Goal: Task Accomplishment & Management: Use online tool/utility

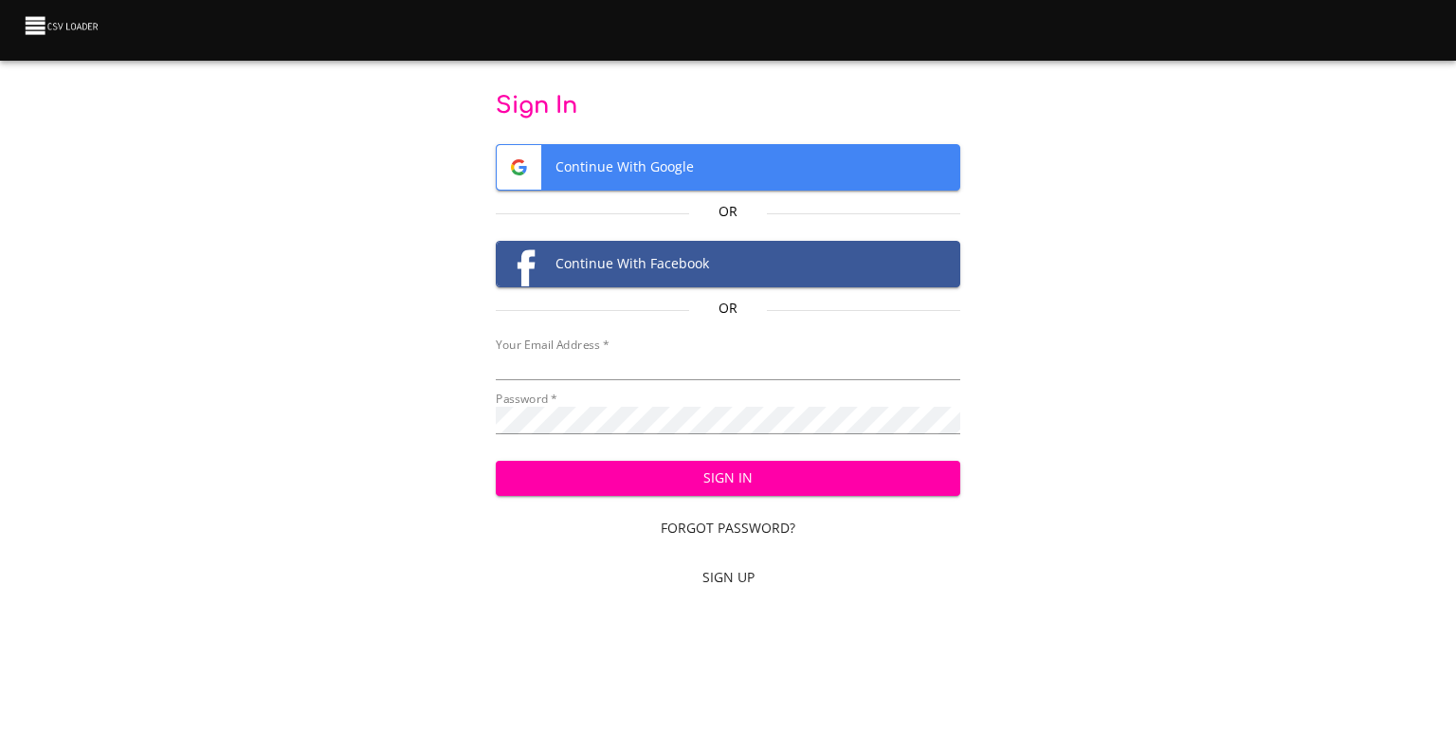
type input "[EMAIL_ADDRESS][DOMAIN_NAME]"
click at [757, 484] on span "Sign In" at bounding box center [728, 478] width 435 height 24
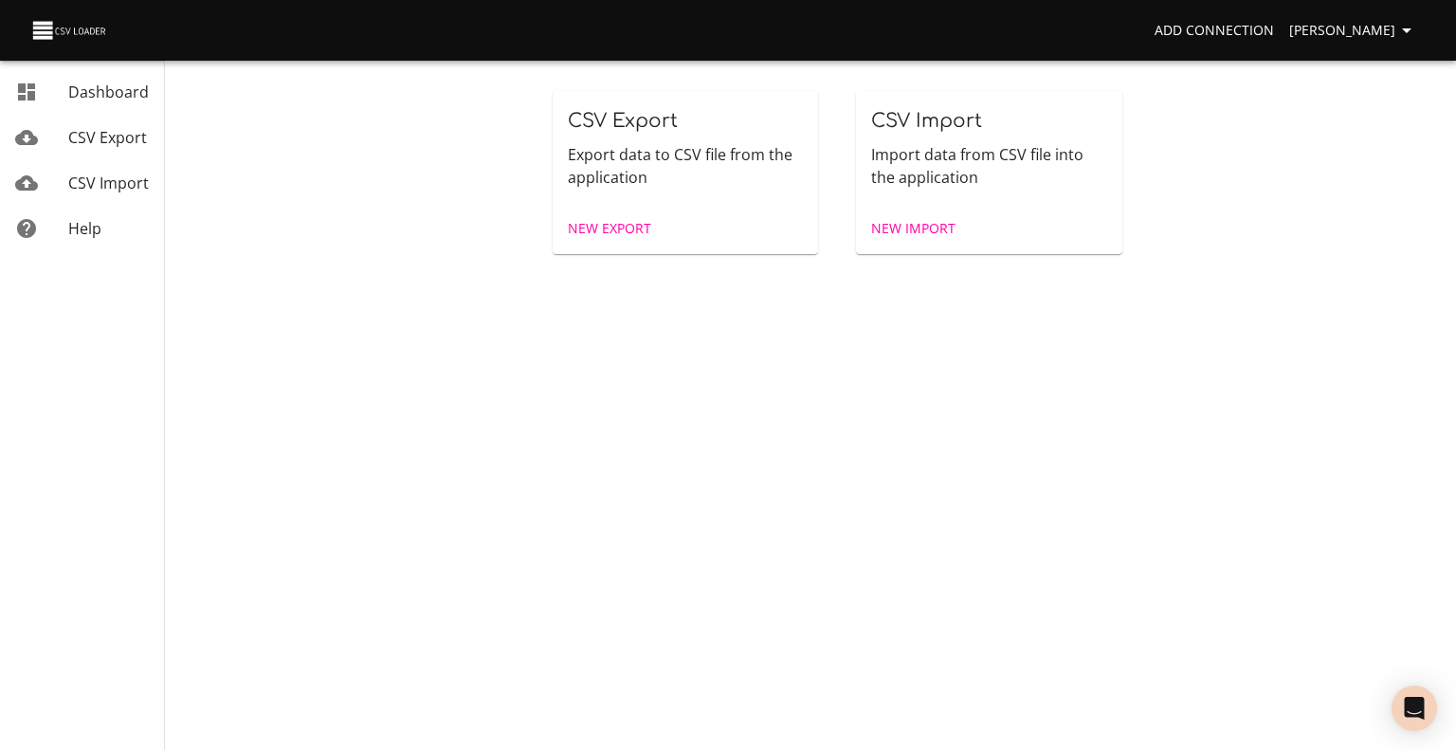
click at [946, 224] on span "New Import" at bounding box center [913, 229] width 84 height 24
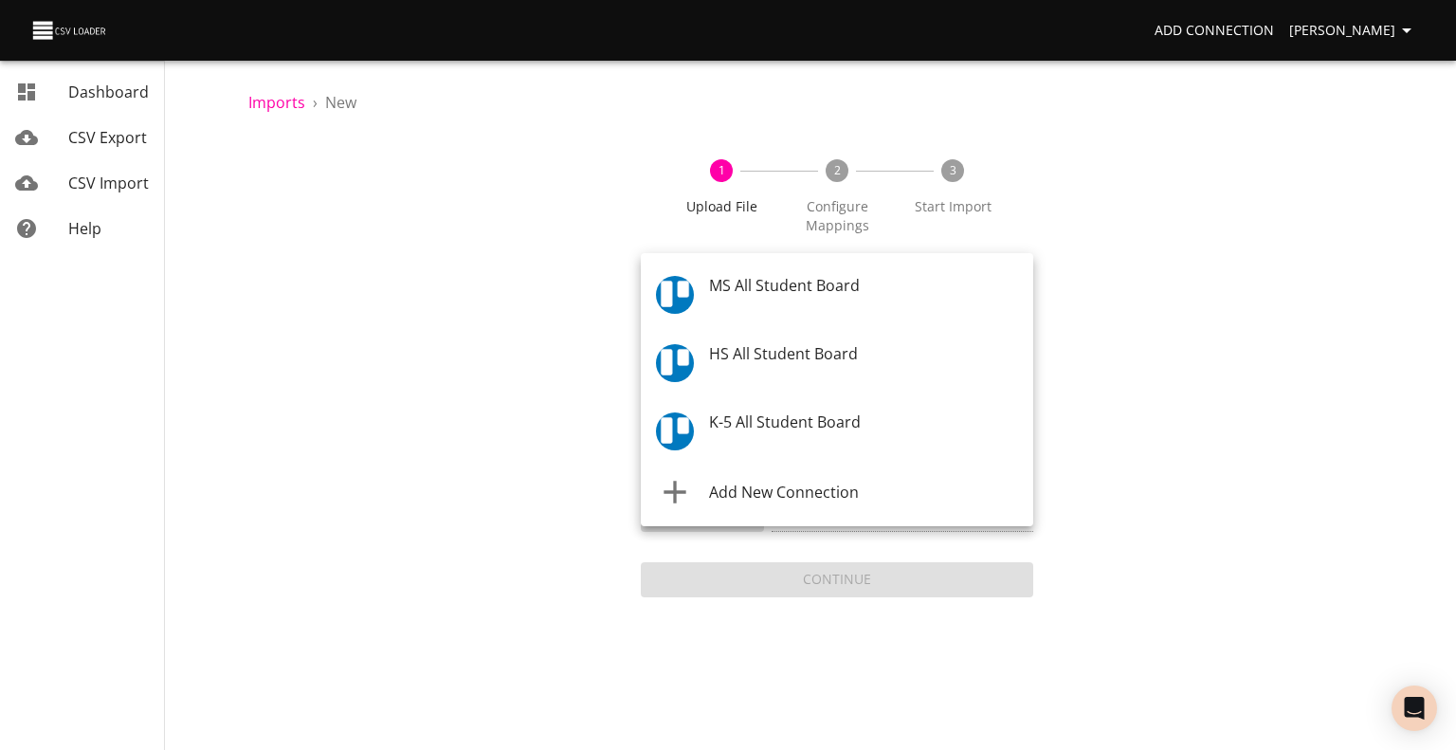
click at [864, 294] on body "Add Connection Celeste Claggett Dashboard CSV Export CSV Import Help Imports › …" at bounding box center [728, 375] width 1456 height 750
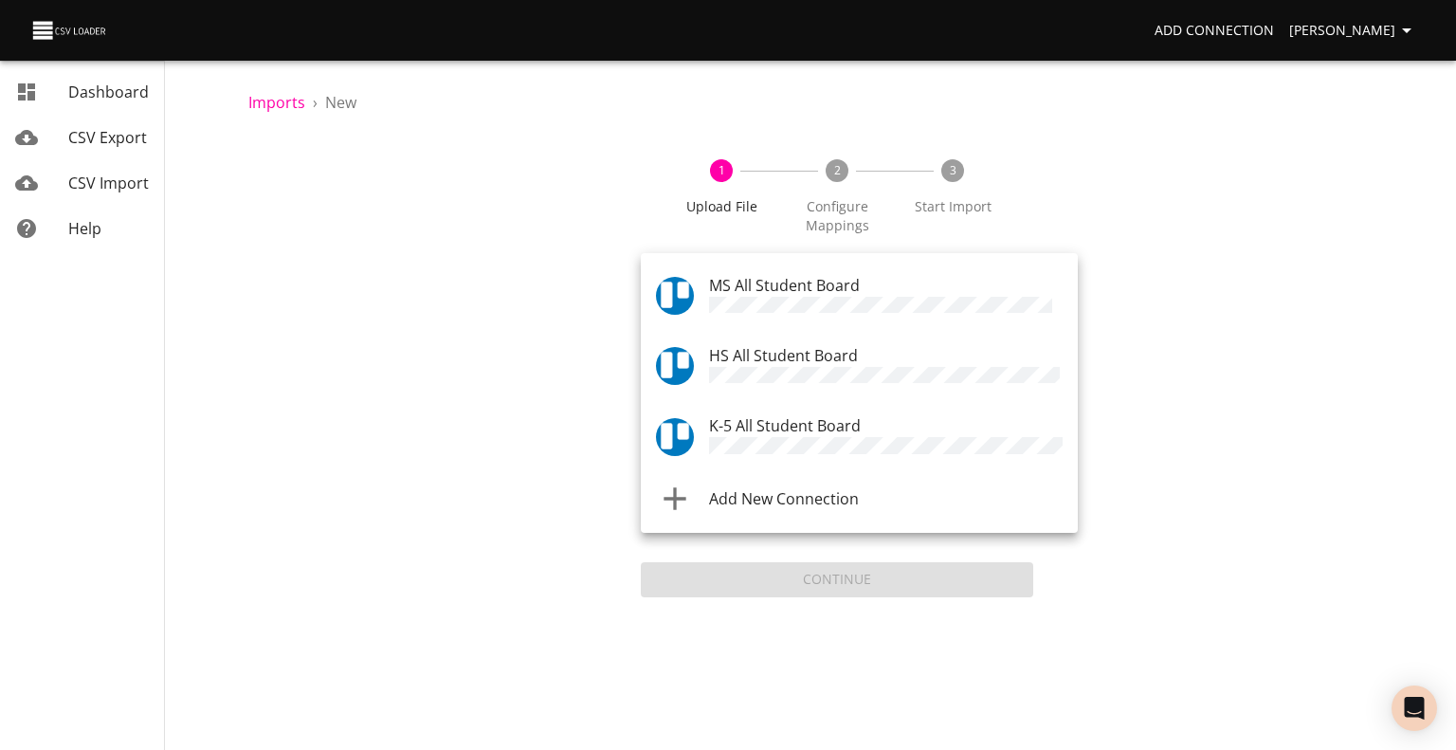
click at [833, 418] on span "K-5 All Student Board" at bounding box center [785, 425] width 152 height 21
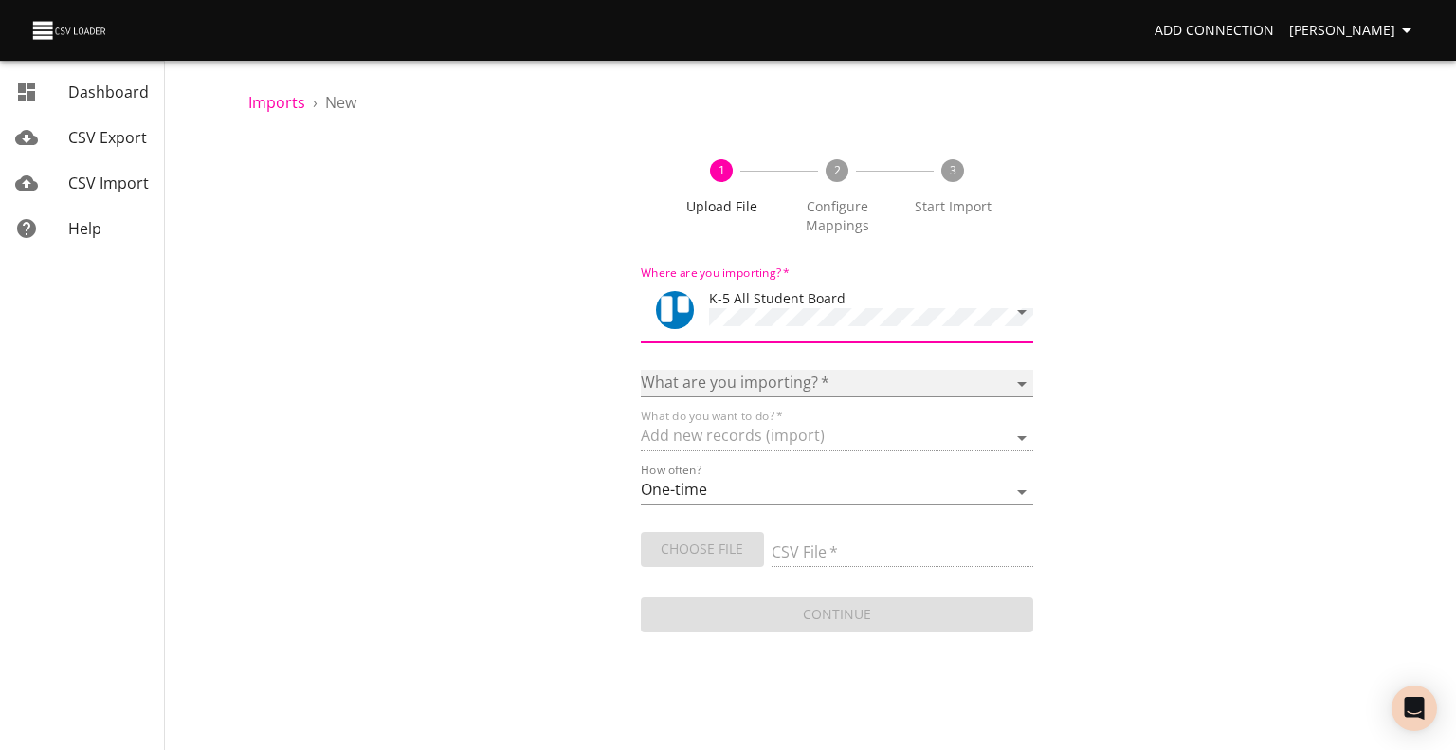
click at [833, 388] on select "Boards Cards Checkitems Checklists" at bounding box center [837, 383] width 392 height 27
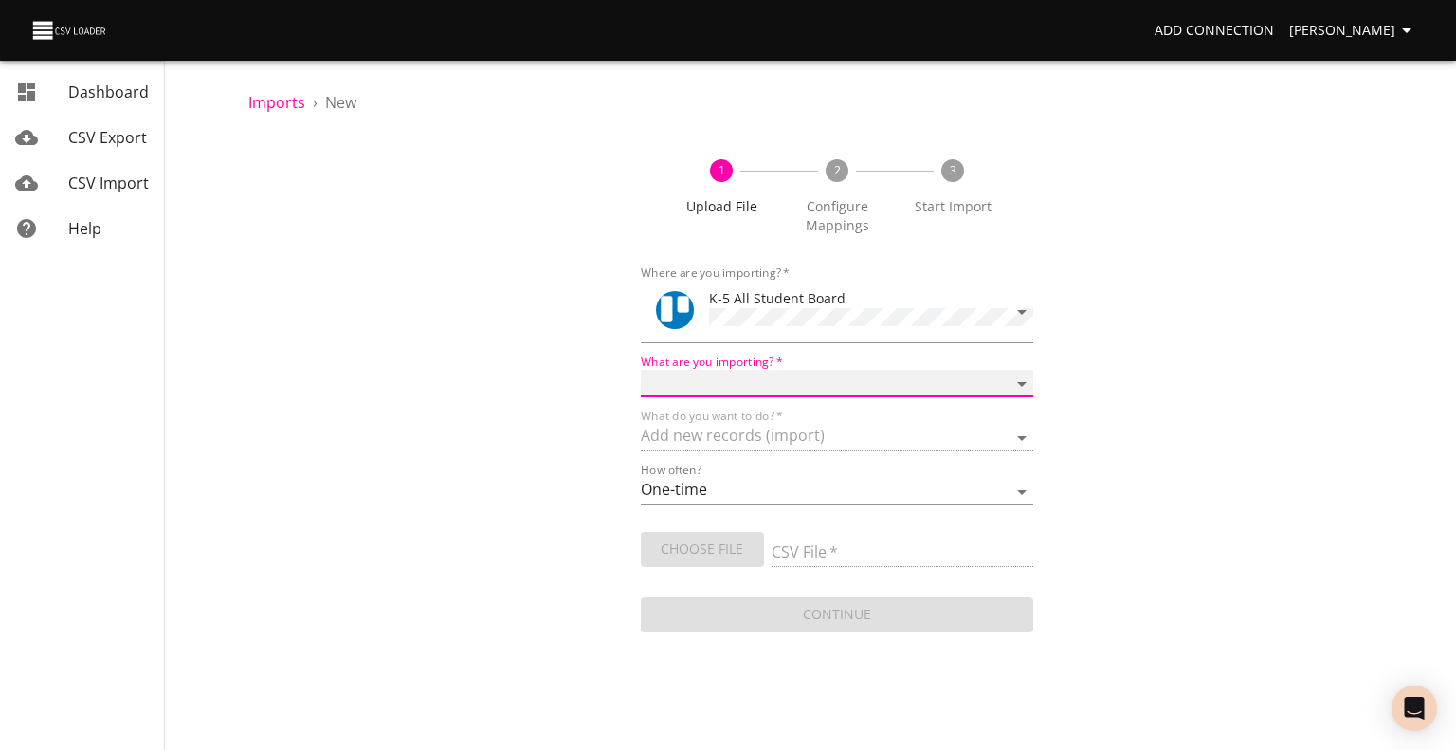
select select "cards"
click at [641, 370] on select "Boards Cards Checkitems Checklists" at bounding box center [837, 383] width 392 height 27
click at [707, 549] on span "Choose File" at bounding box center [702, 549] width 93 height 24
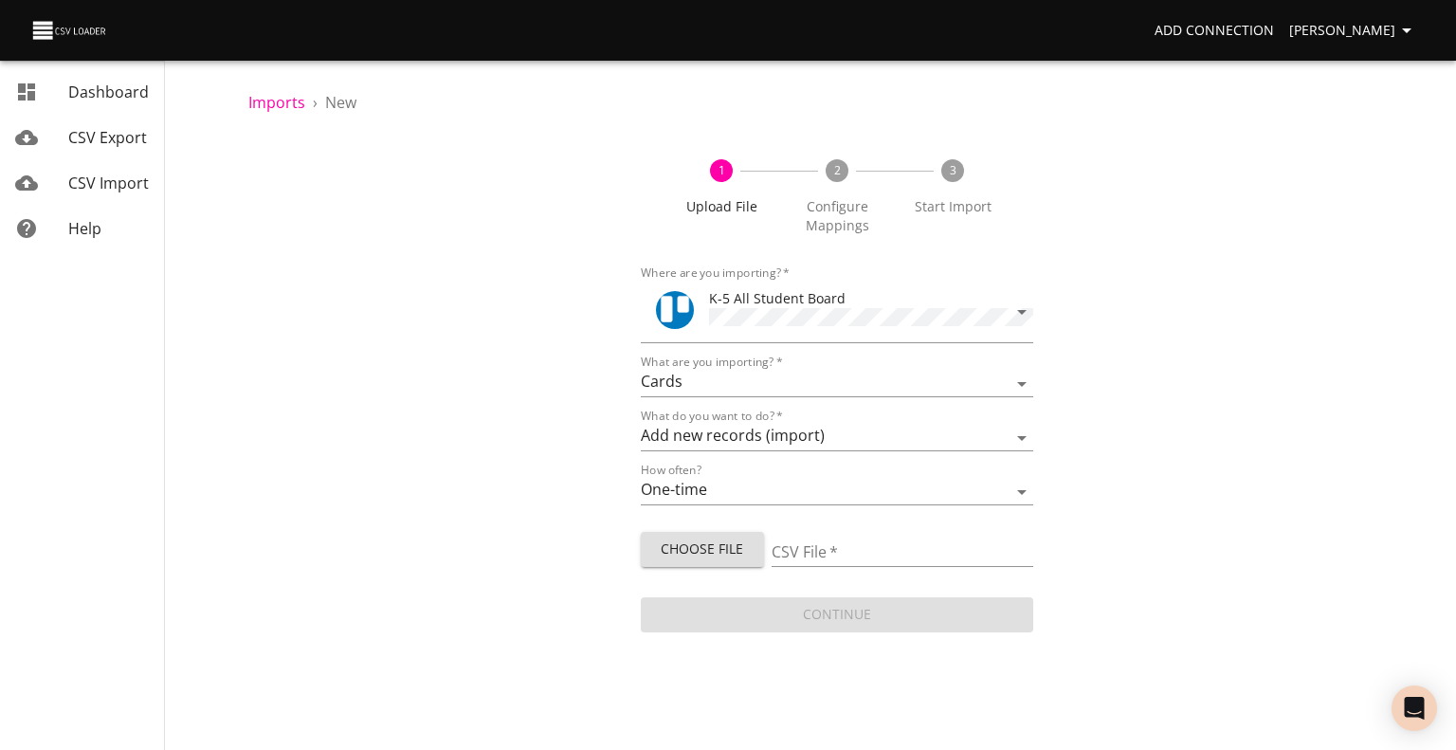
type input "ES 09042025.csv"
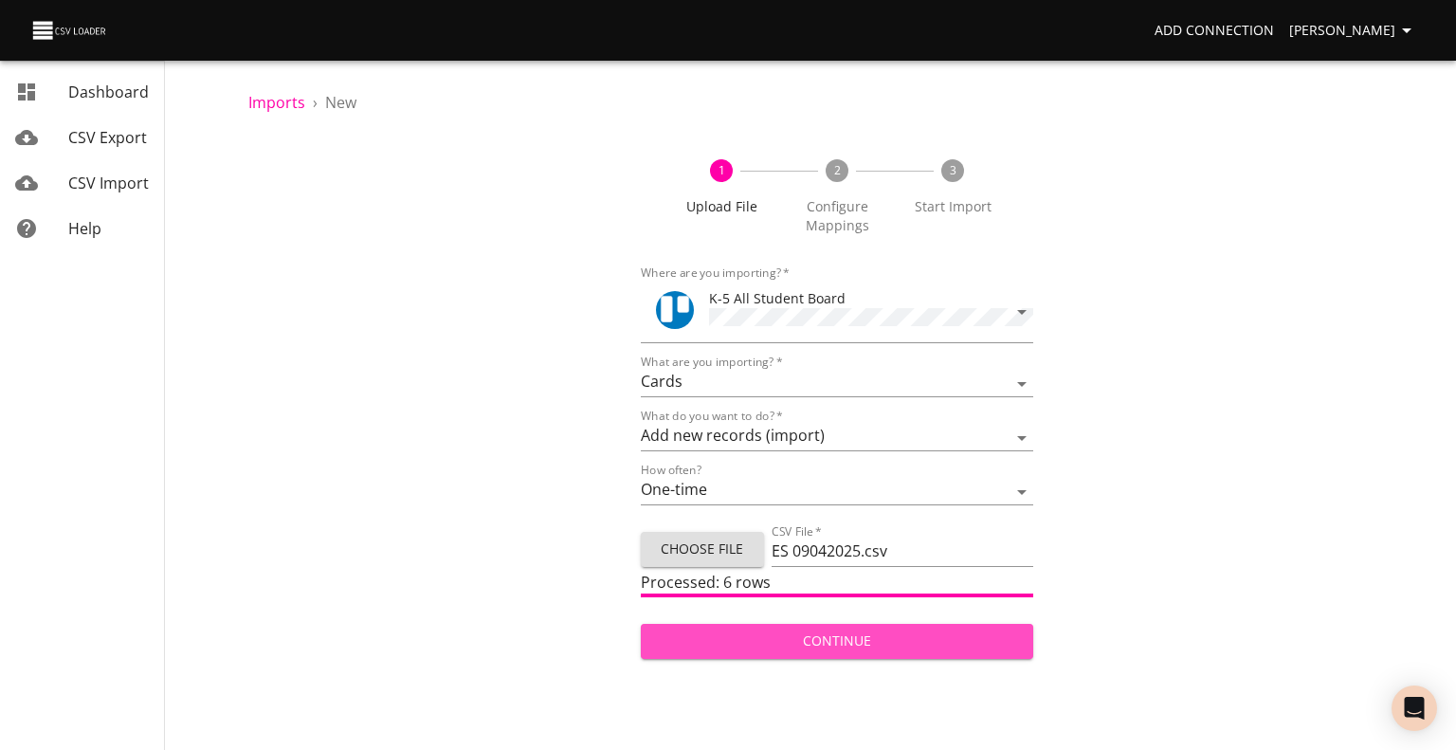
click at [835, 643] on span "Continue" at bounding box center [837, 641] width 362 height 24
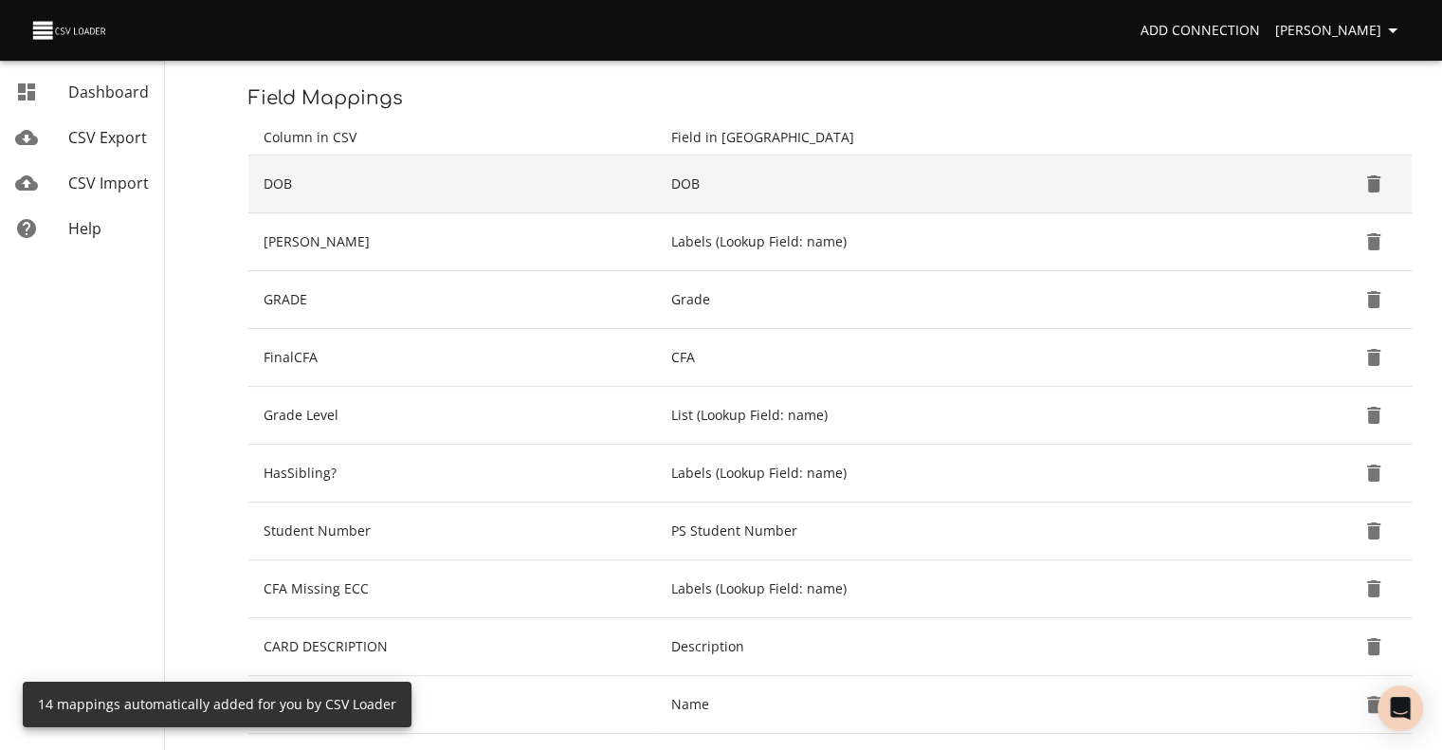
scroll to position [252, 0]
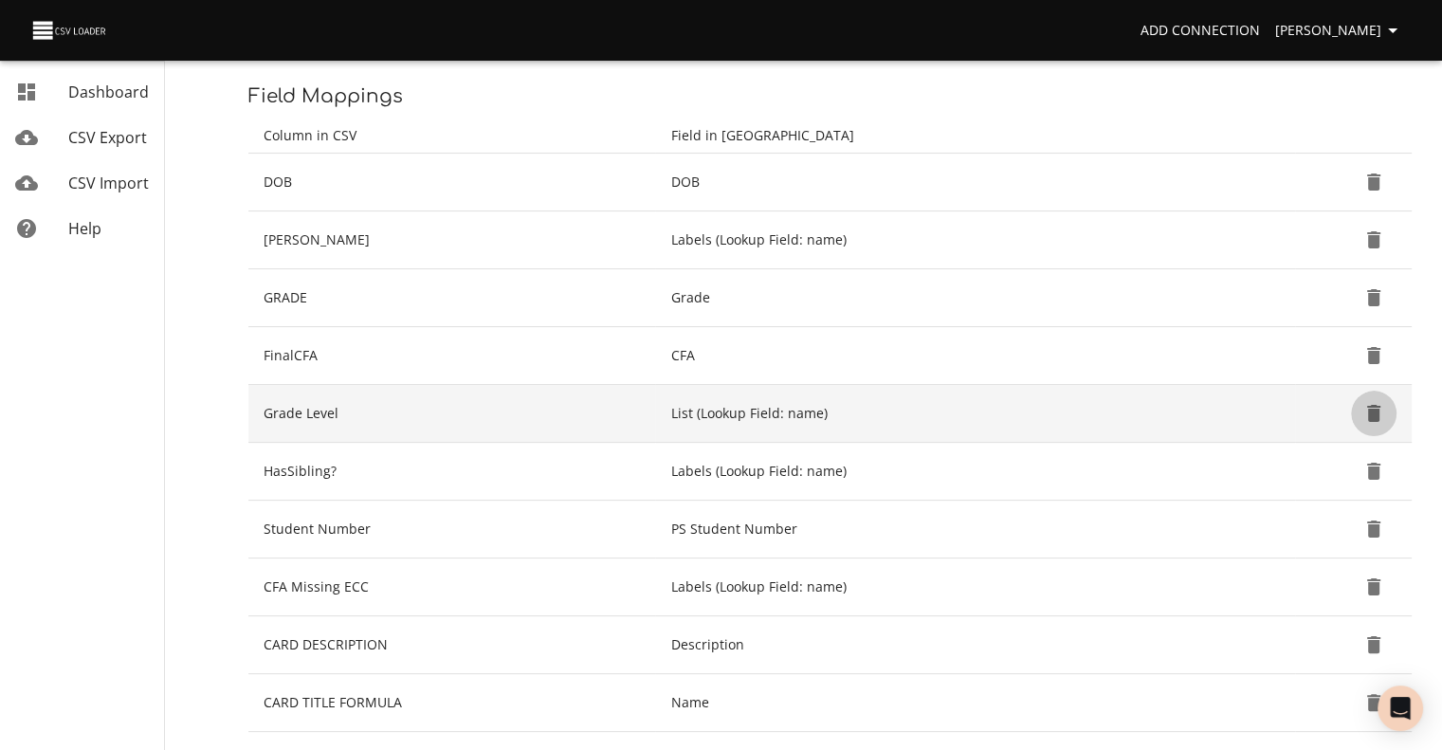
click at [1365, 411] on icon "Delete" at bounding box center [1373, 413] width 23 height 23
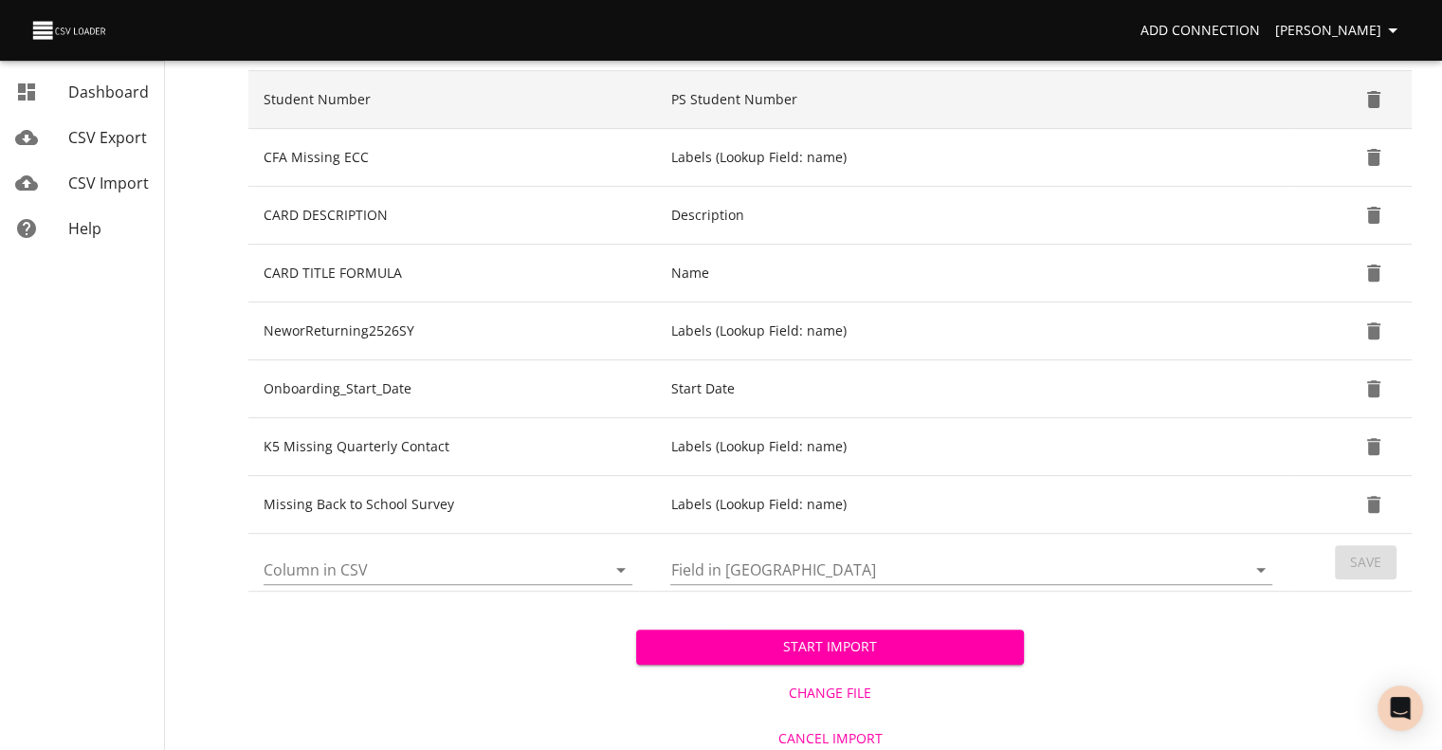
scroll to position [626, 0]
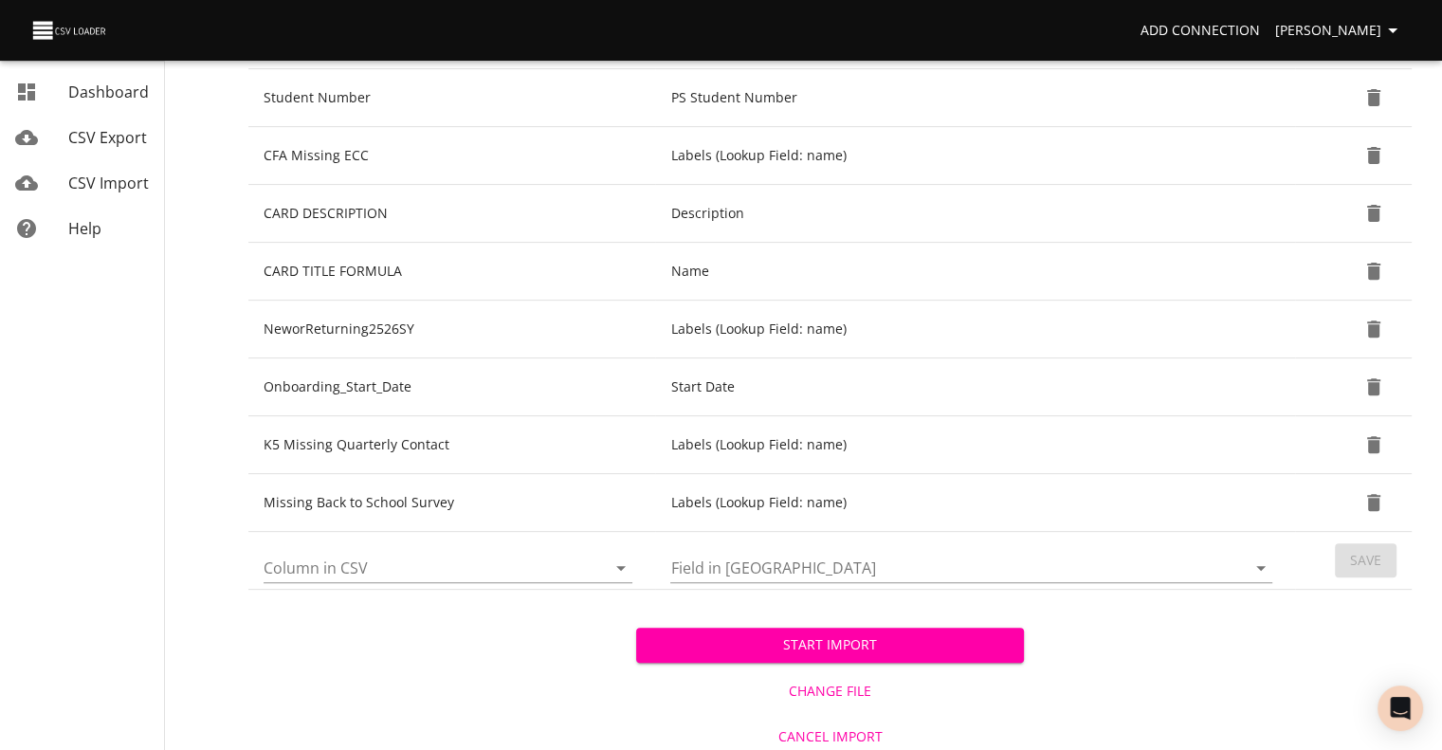
click at [618, 568] on icon "Open" at bounding box center [620, 567] width 23 height 23
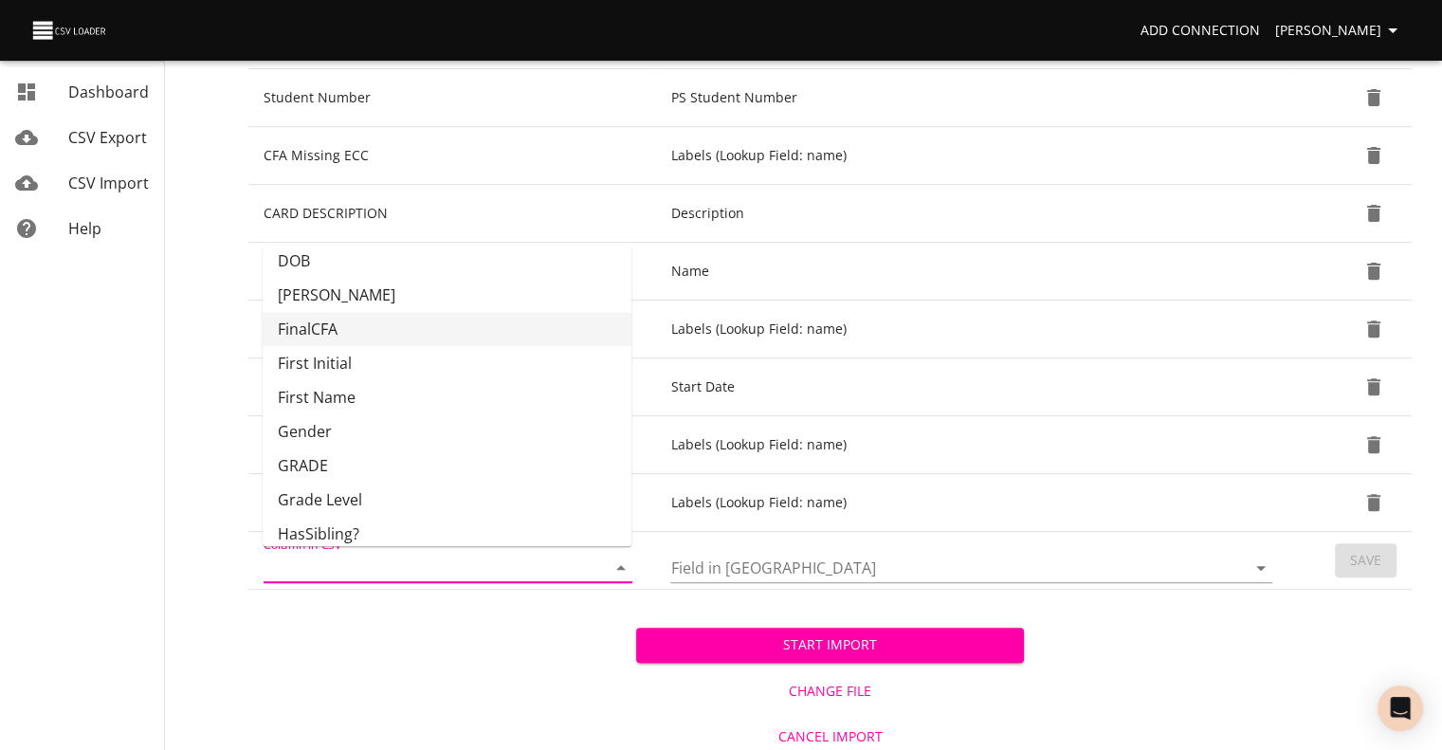
scroll to position [159, 0]
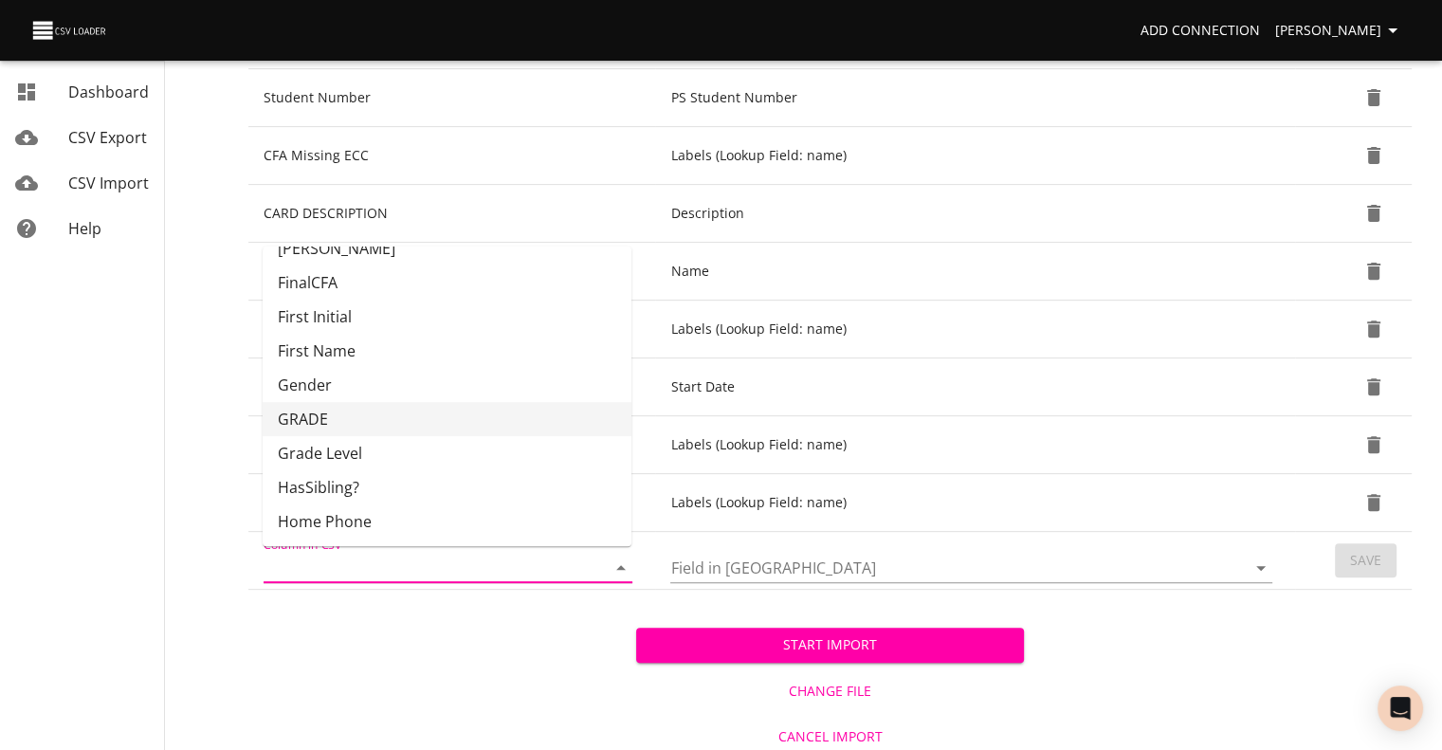
click at [501, 427] on li "GRADE" at bounding box center [447, 419] width 369 height 34
type input "GRADE"
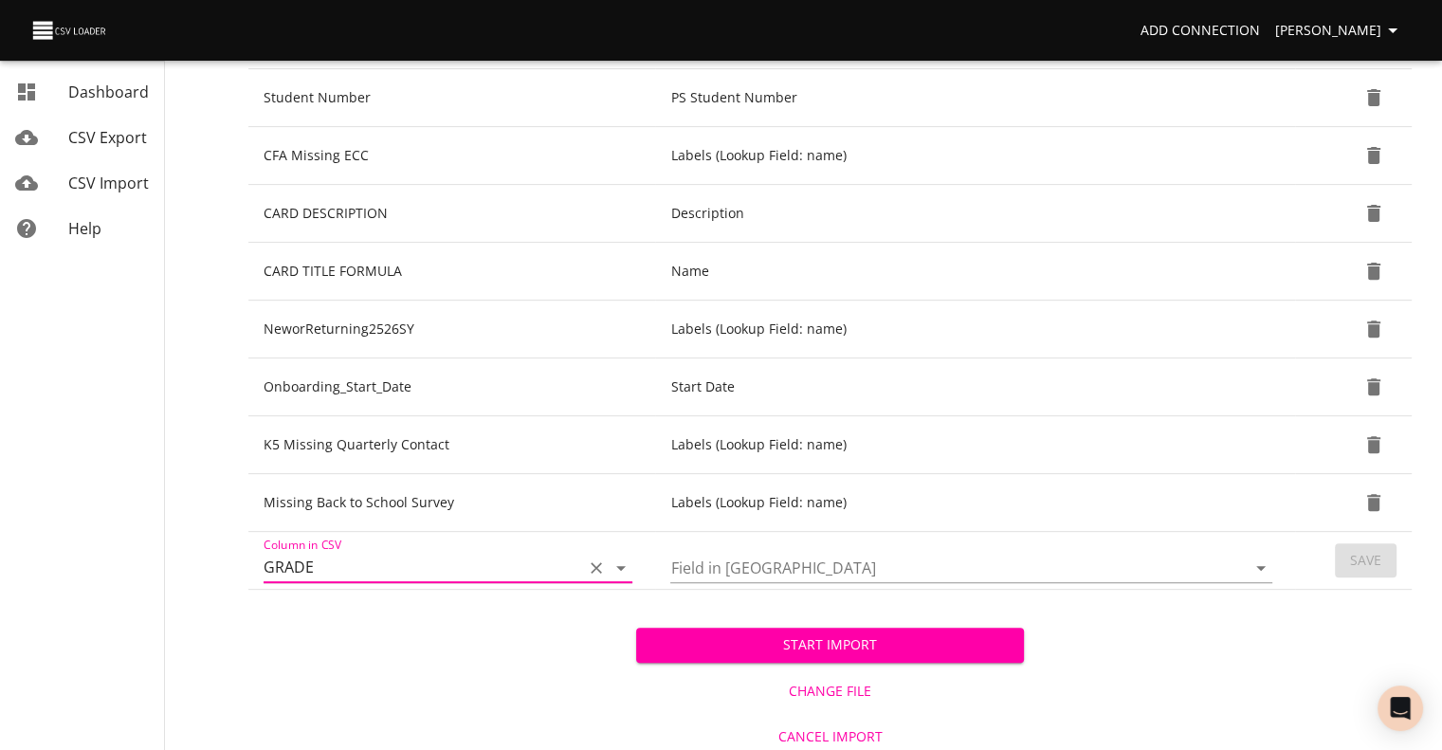
click at [1268, 564] on icon "Open" at bounding box center [1260, 567] width 23 height 23
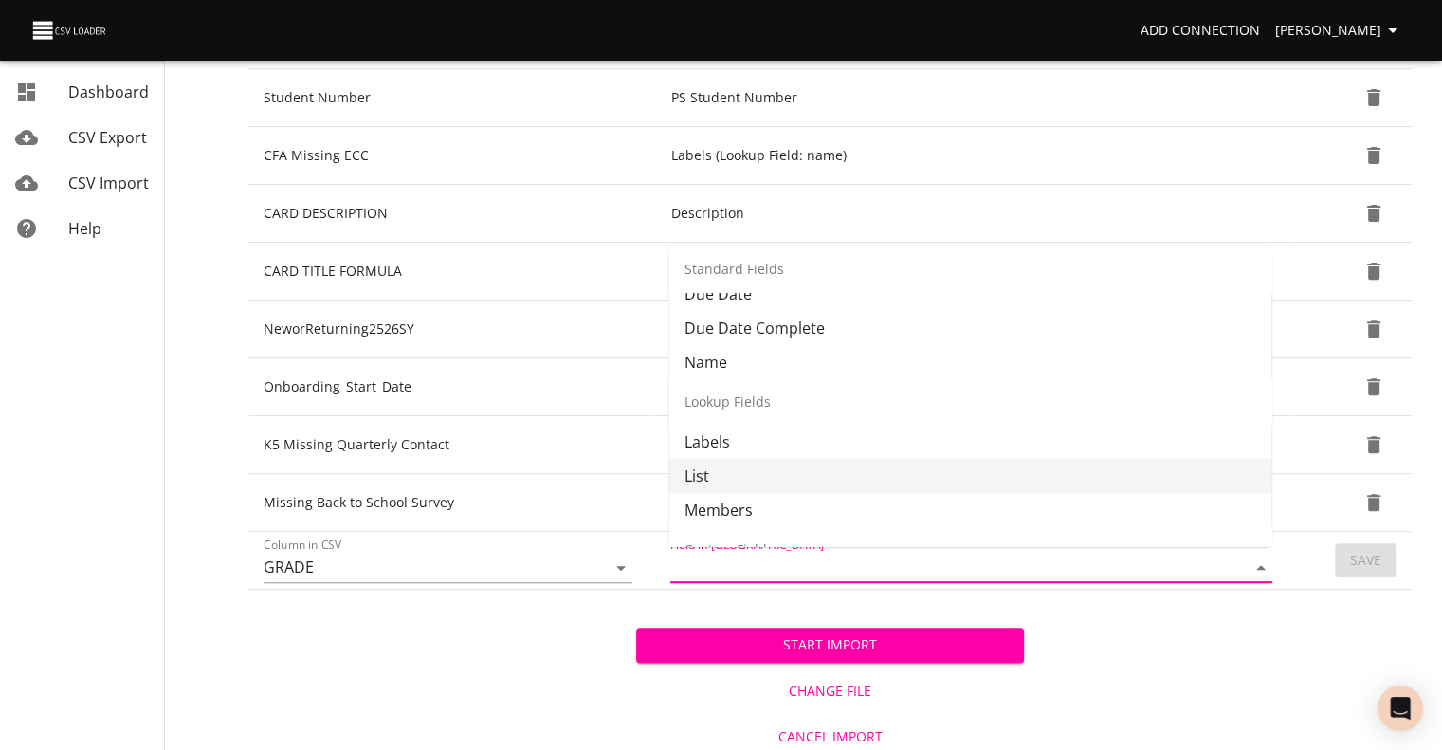
click at [1100, 461] on li "List" at bounding box center [970, 476] width 602 height 34
type input "List"
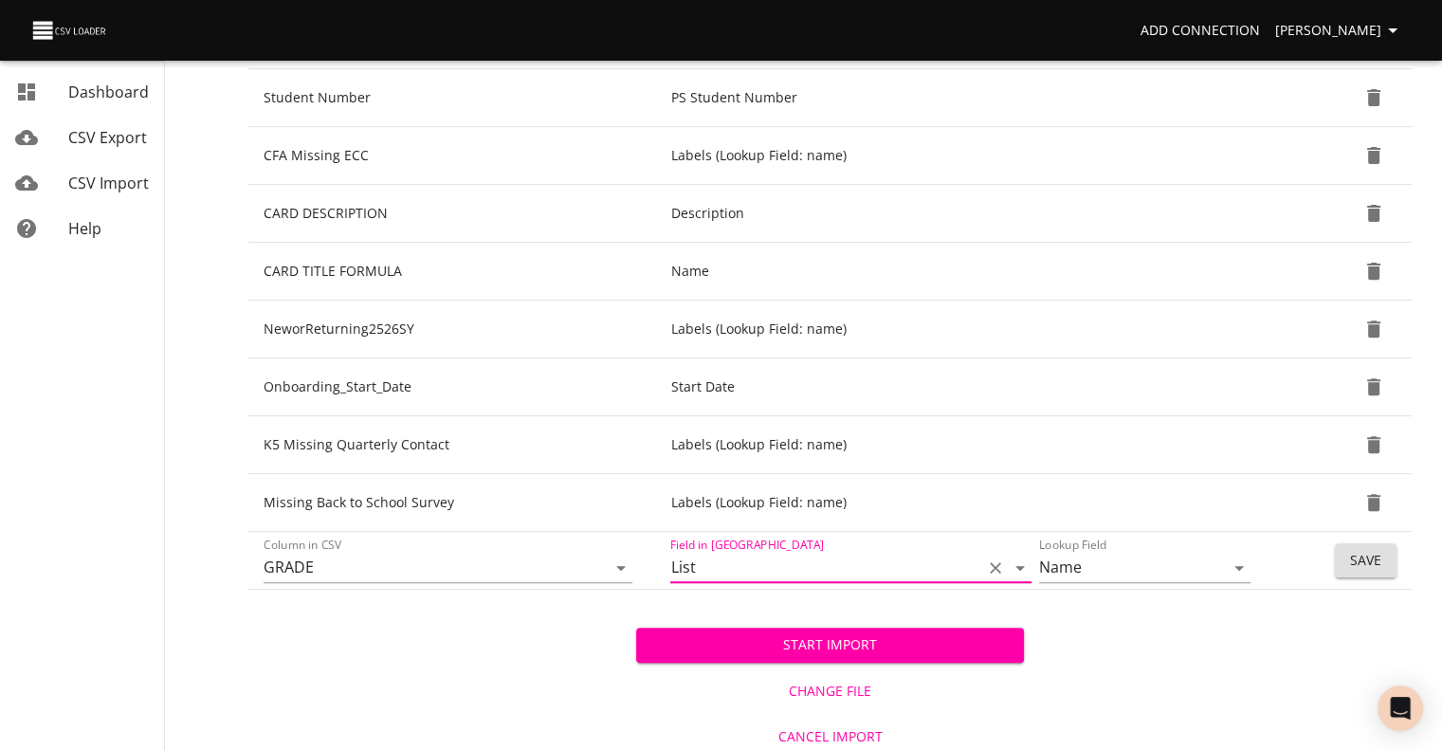
click at [1369, 563] on span "Save" at bounding box center [1365, 561] width 31 height 24
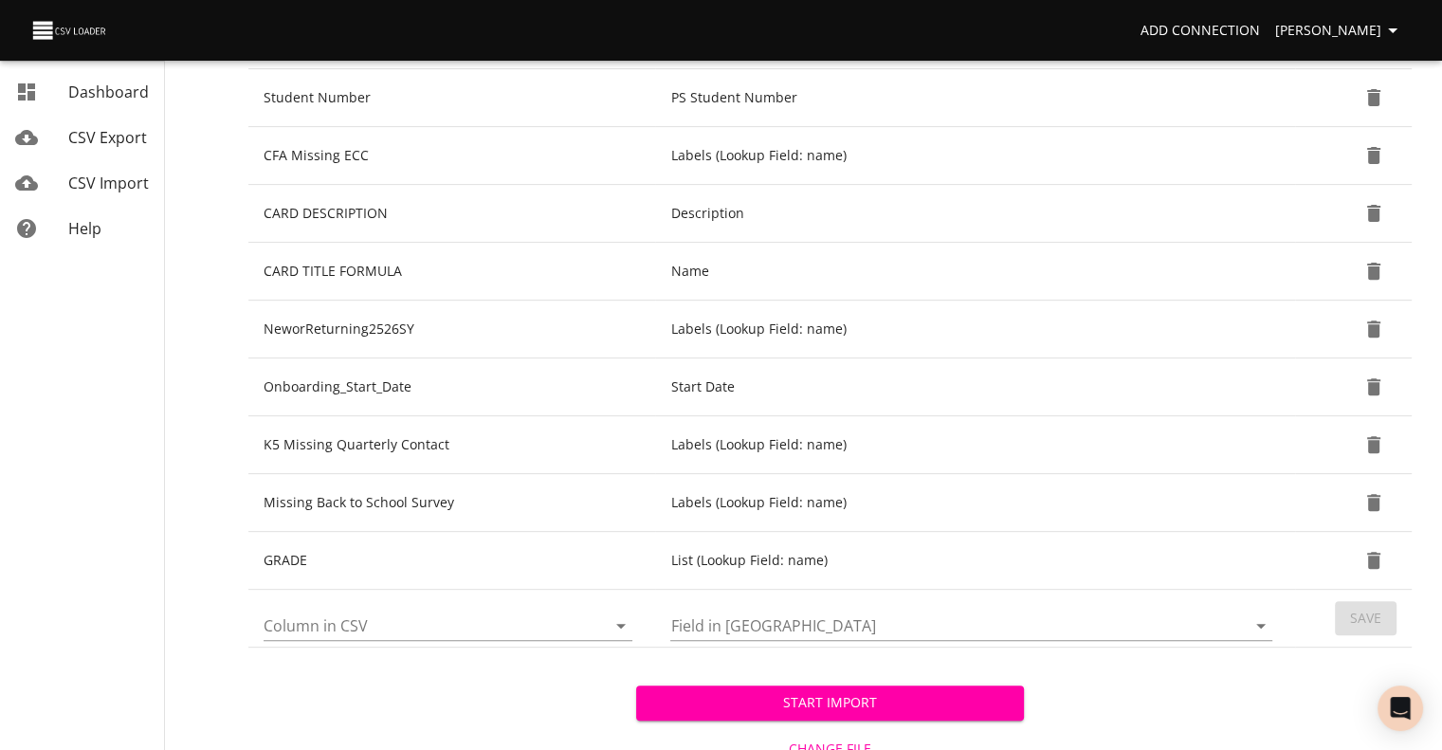
click at [881, 700] on span "Start Import" at bounding box center [829, 703] width 357 height 24
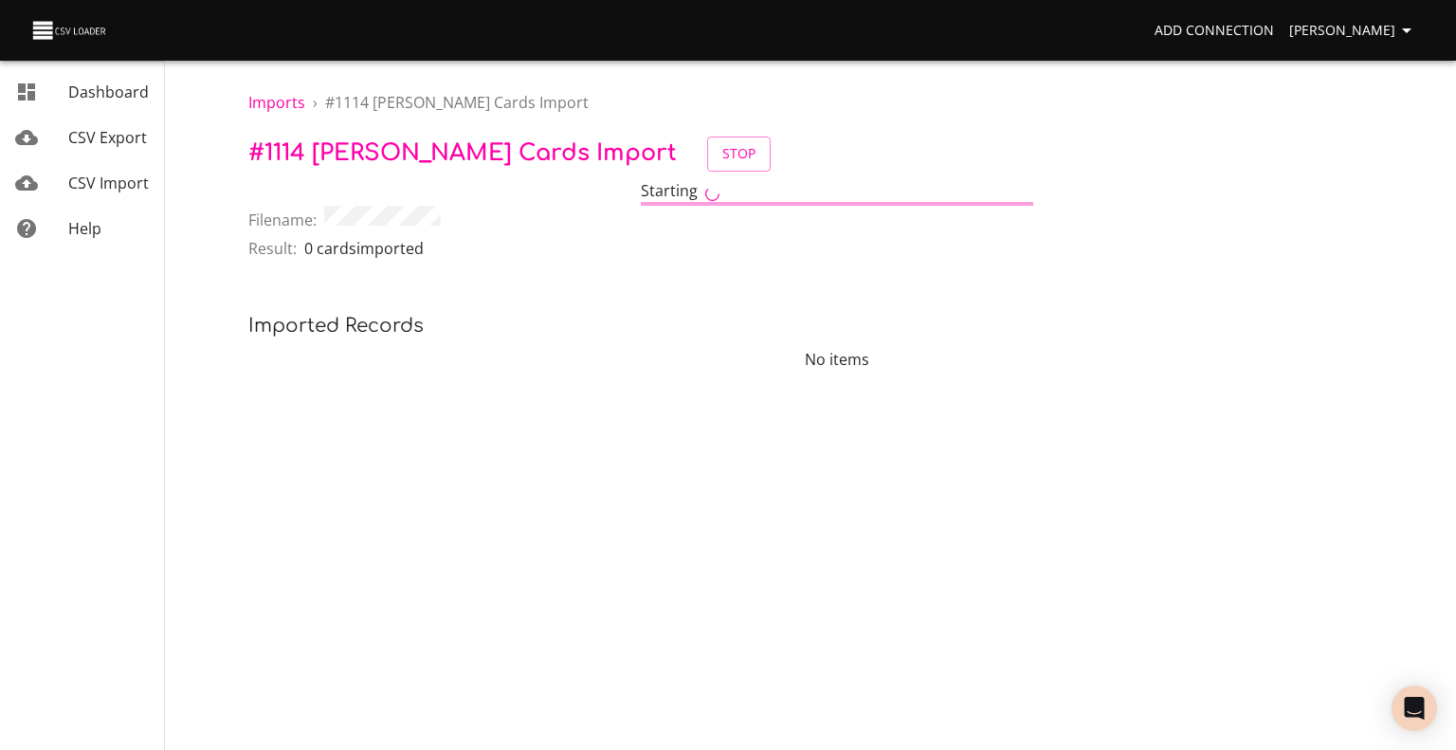
click at [104, 185] on span "CSV Import" at bounding box center [108, 183] width 81 height 21
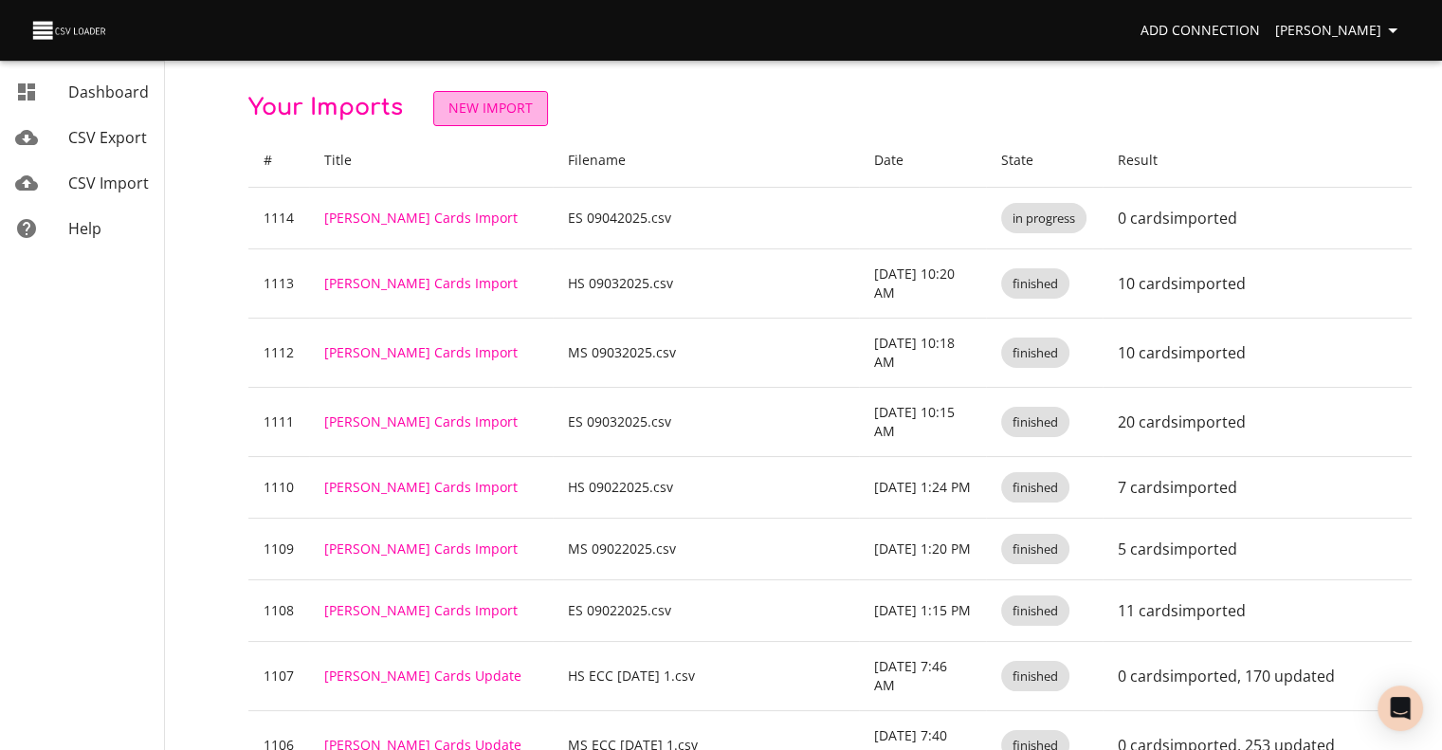
click at [461, 117] on span "New Import" at bounding box center [490, 109] width 84 height 24
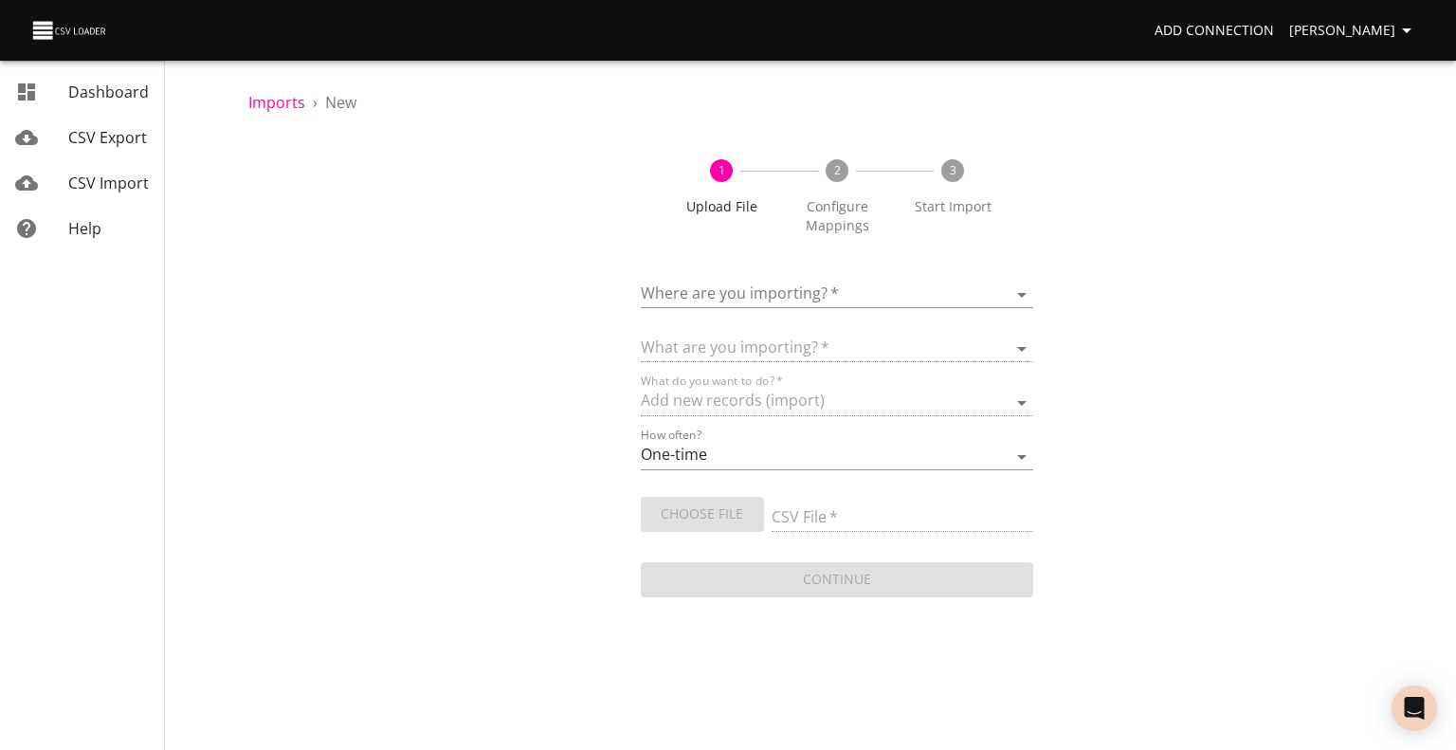
click at [772, 300] on body "Add Connection Celeste Claggett Dashboard CSV Export CSV Import Help Imports › …" at bounding box center [728, 375] width 1456 height 750
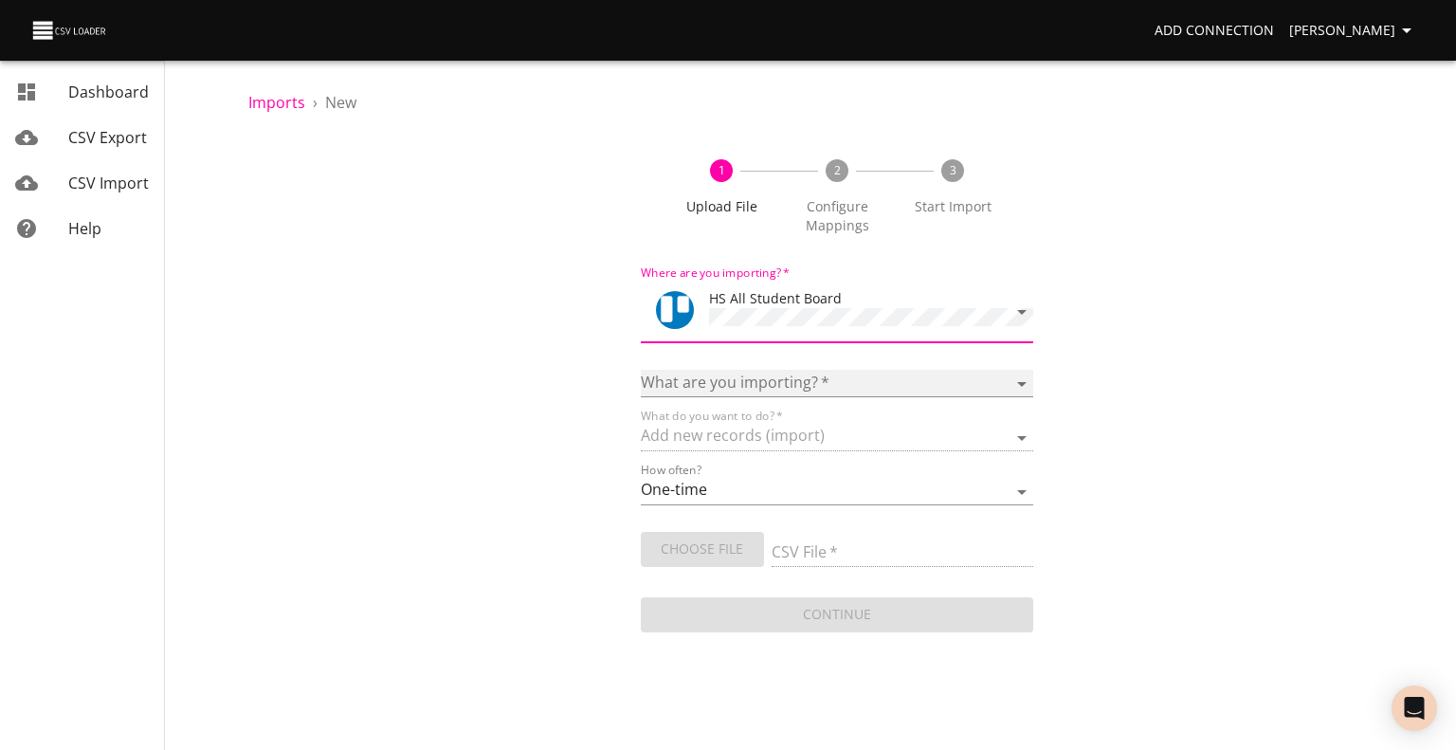
click at [760, 386] on select "Boards Cards Checkitems Checklists" at bounding box center [837, 383] width 392 height 27
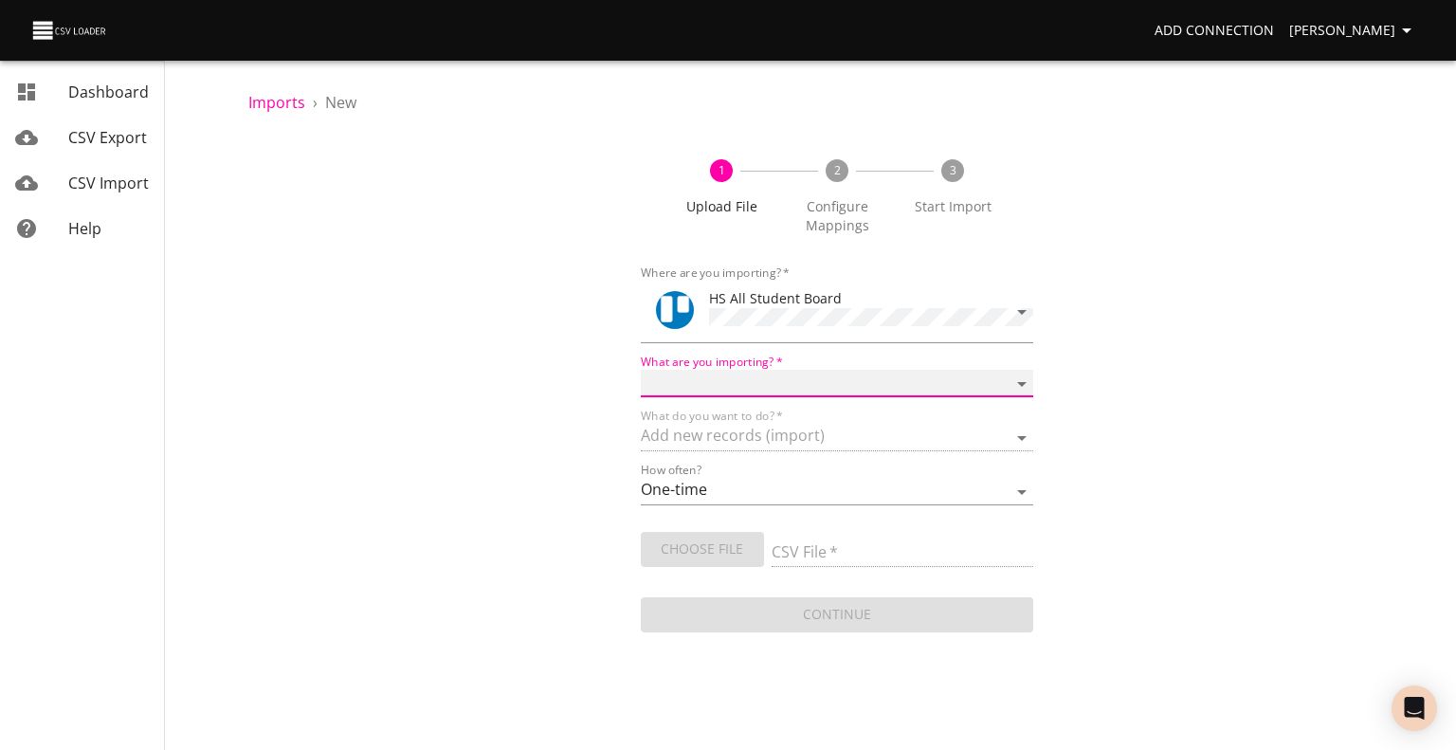
select select "cards"
click at [641, 370] on select "Boards Cards Checkitems Checklists" at bounding box center [837, 383] width 392 height 27
click at [721, 545] on span "Choose File" at bounding box center [702, 549] width 93 height 24
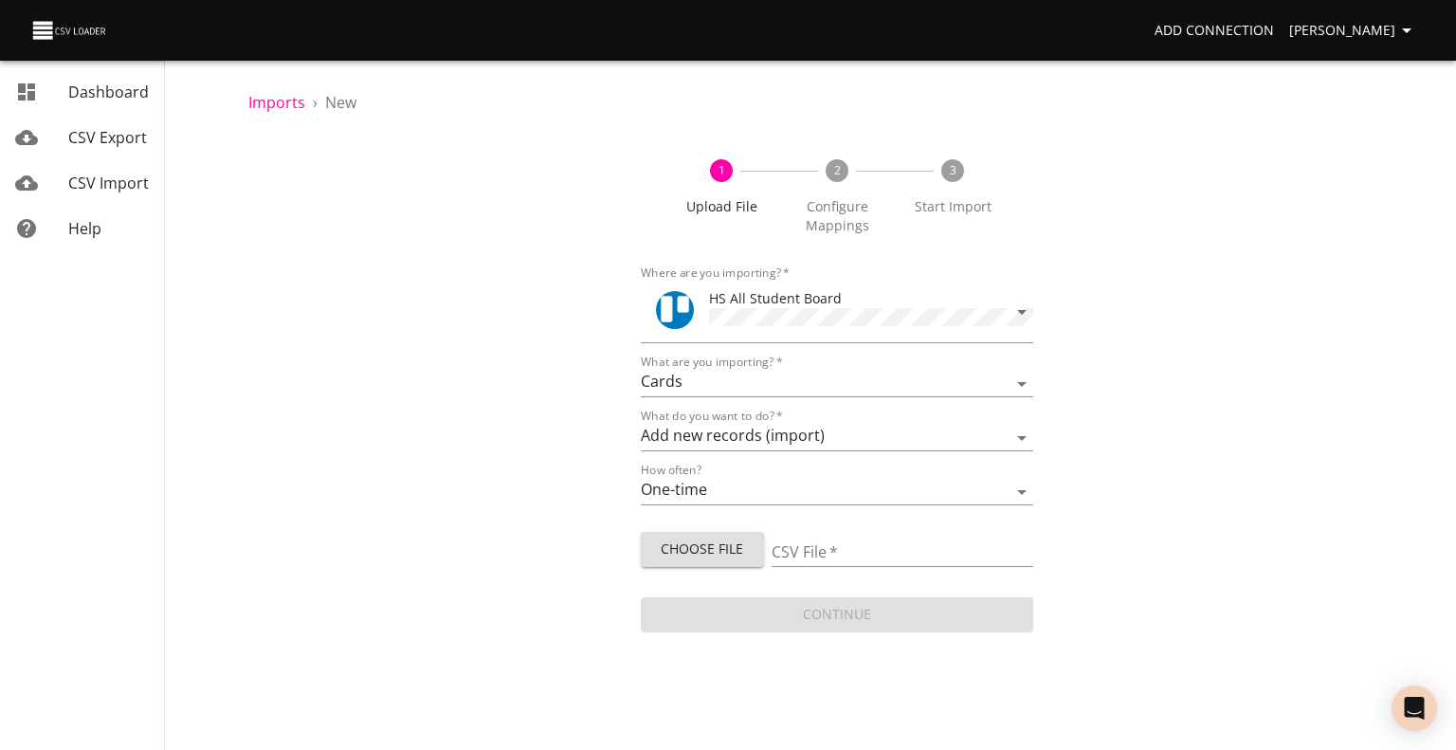
type input "HS 09042025.csv"
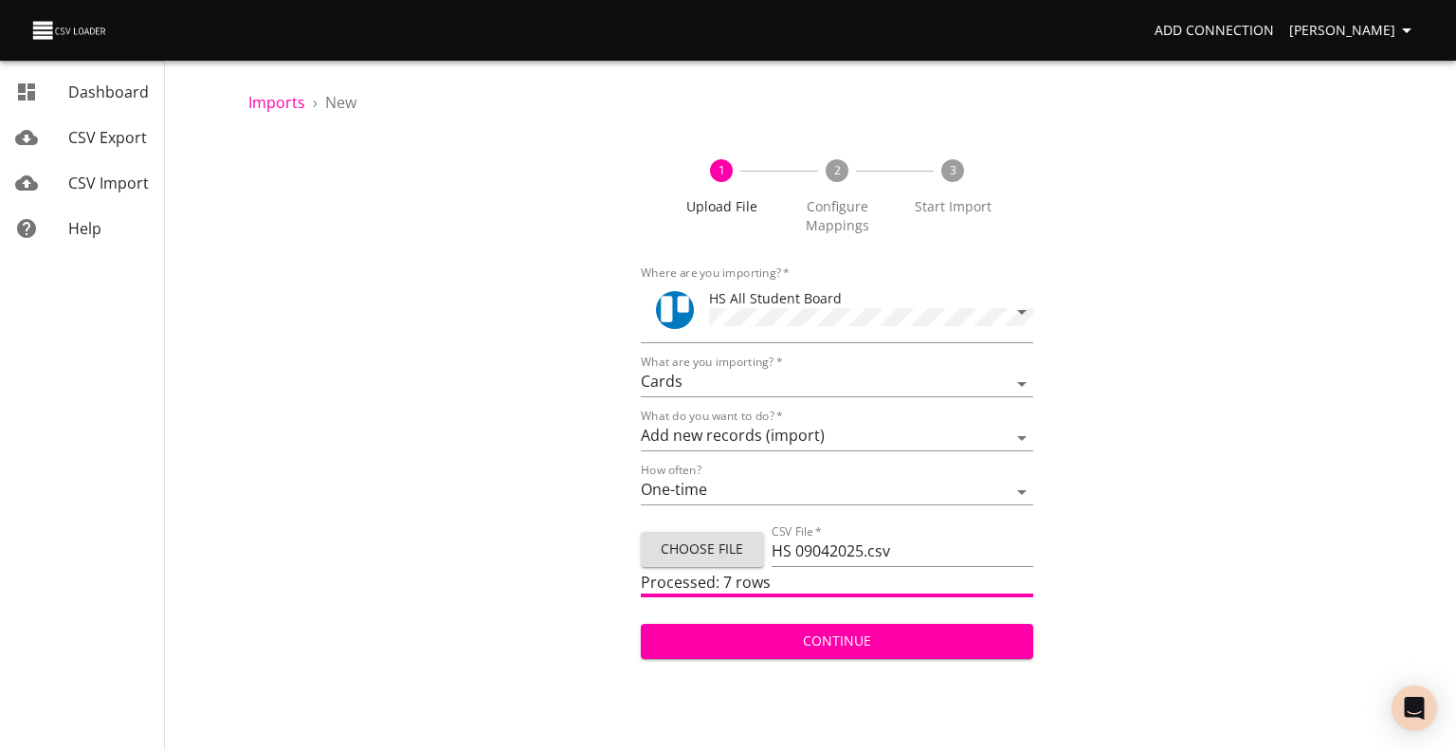
click at [821, 640] on span "Continue" at bounding box center [837, 641] width 362 height 24
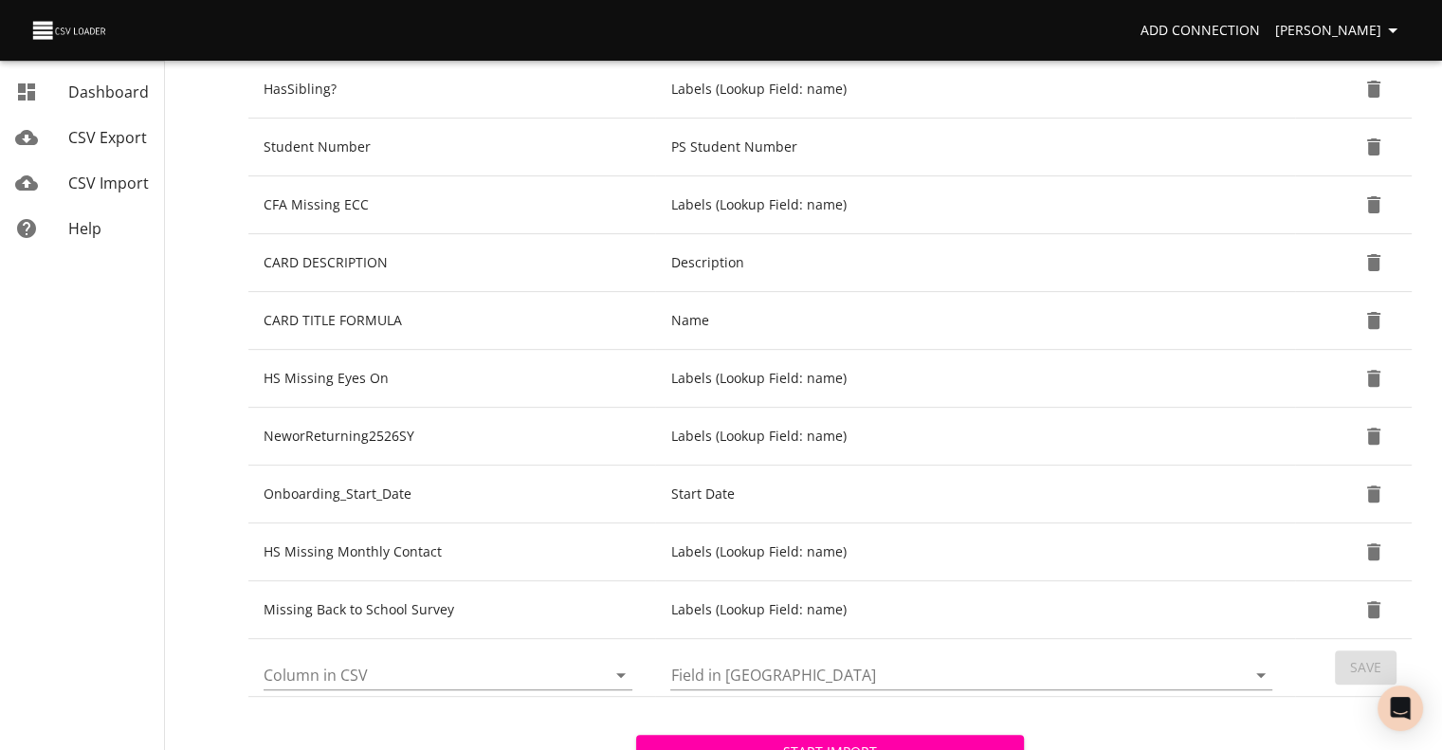
scroll to position [688, 0]
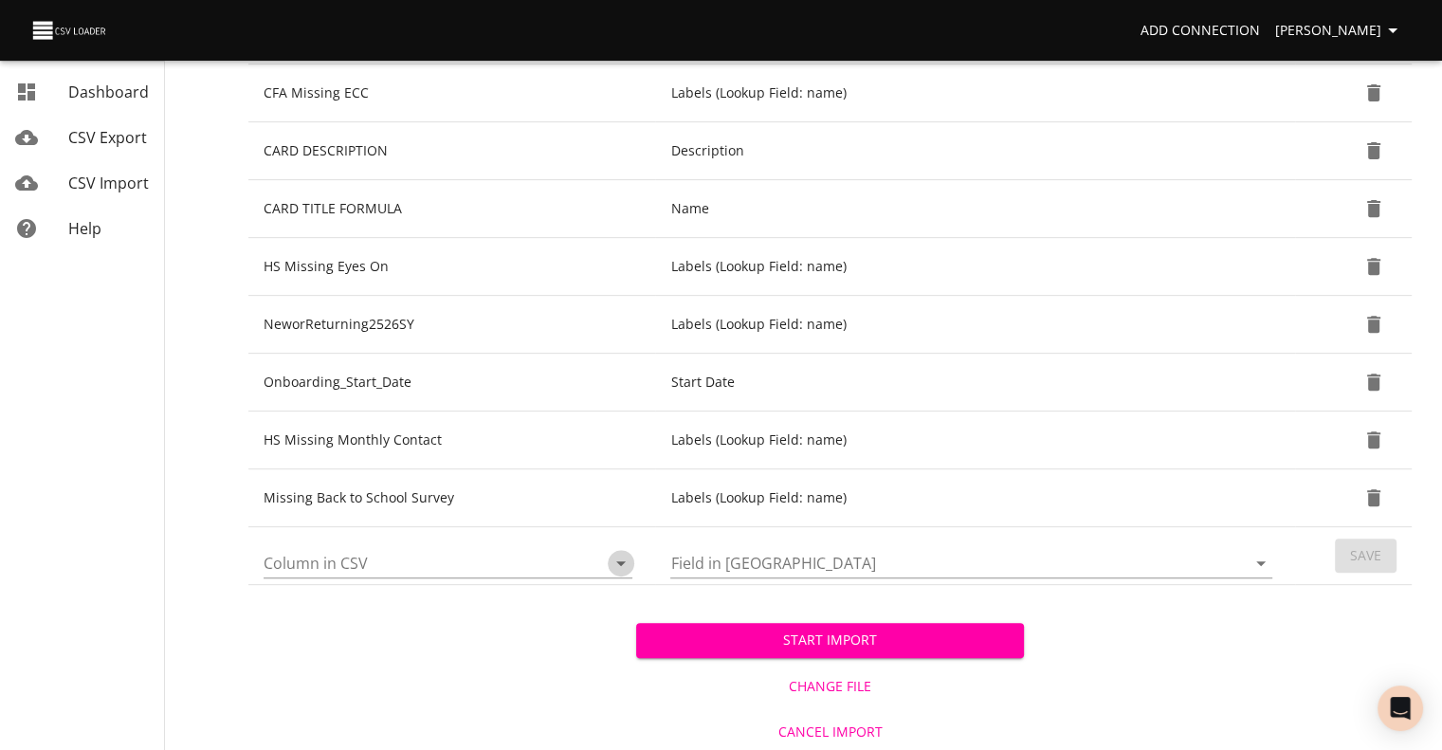
click at [621, 561] on icon "Open" at bounding box center [620, 563] width 9 height 5
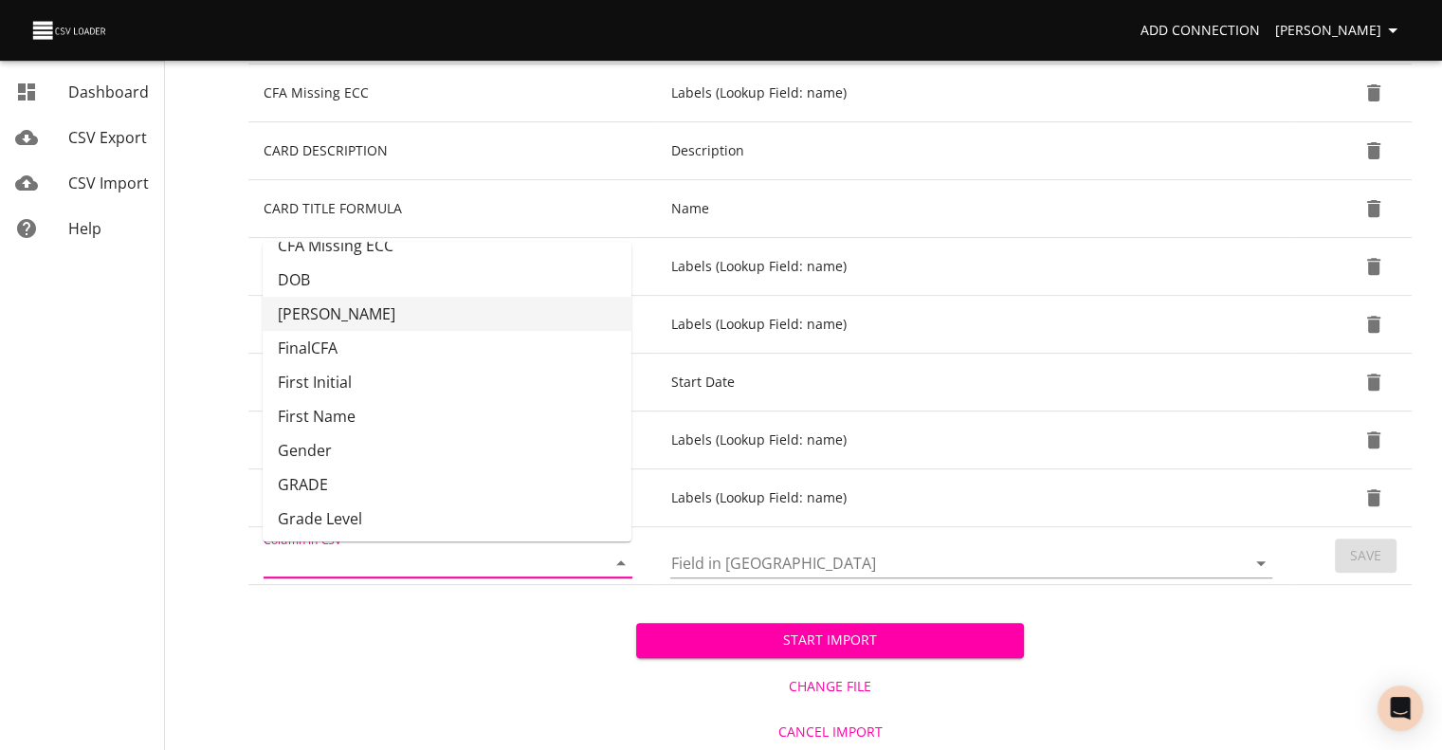
scroll to position [105, 0]
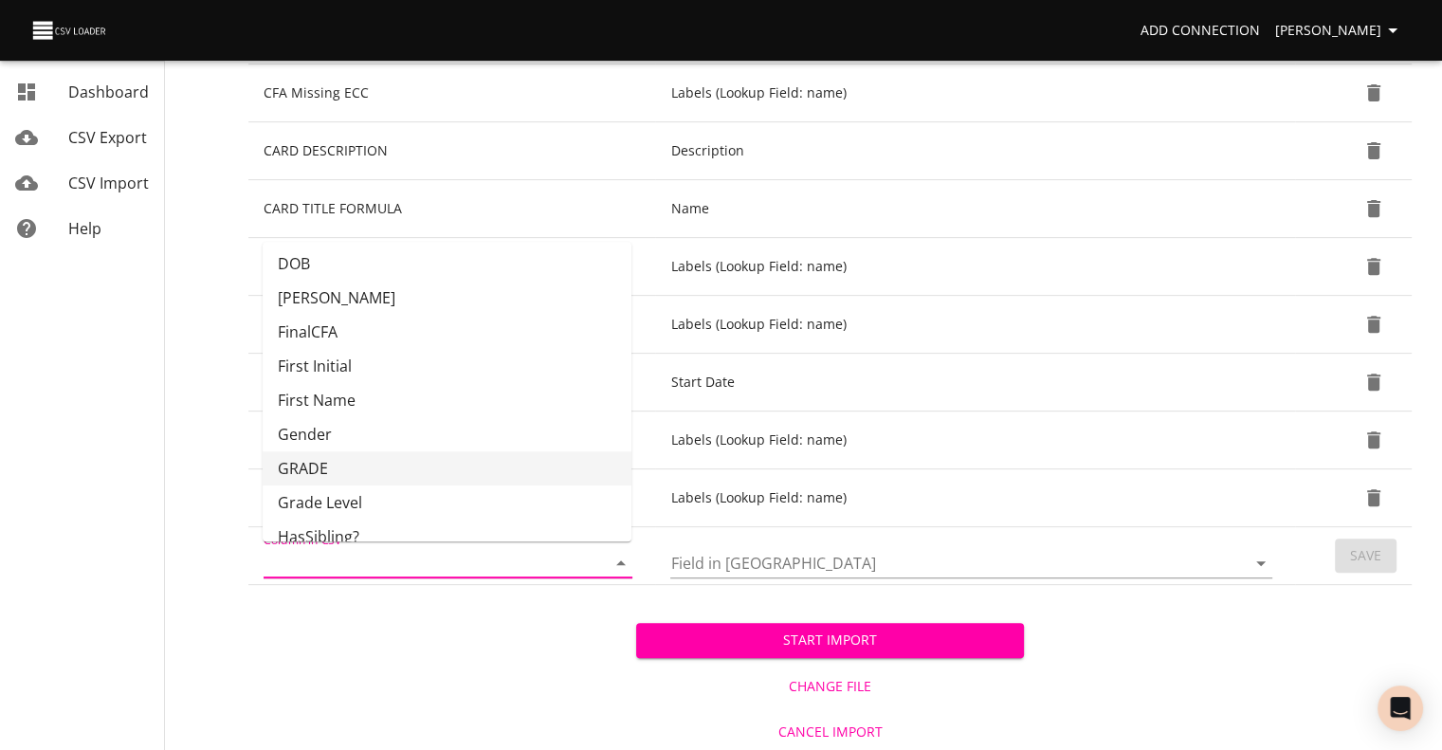
click at [490, 470] on li "GRADE" at bounding box center [447, 468] width 369 height 34
type input "GRADE"
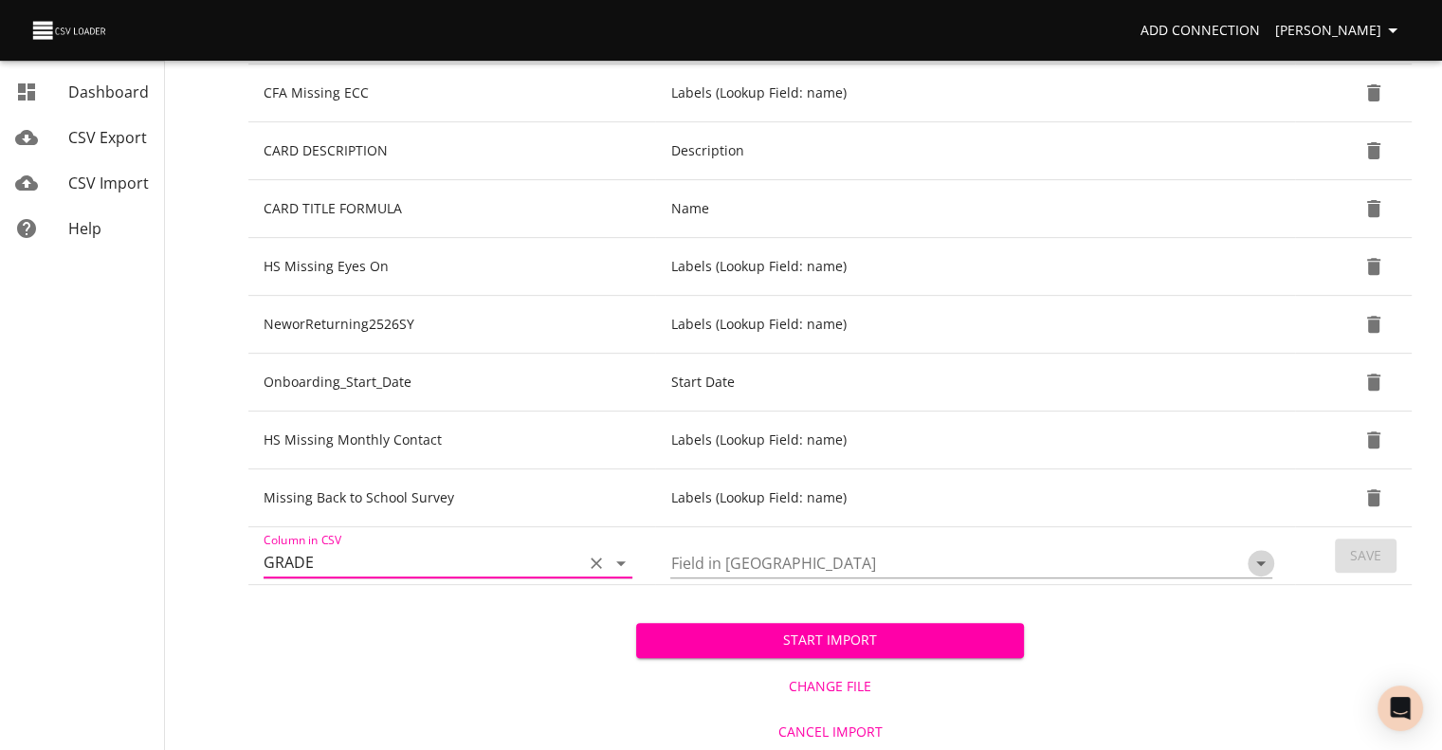
click at [1263, 561] on icon "Open" at bounding box center [1260, 563] width 9 height 5
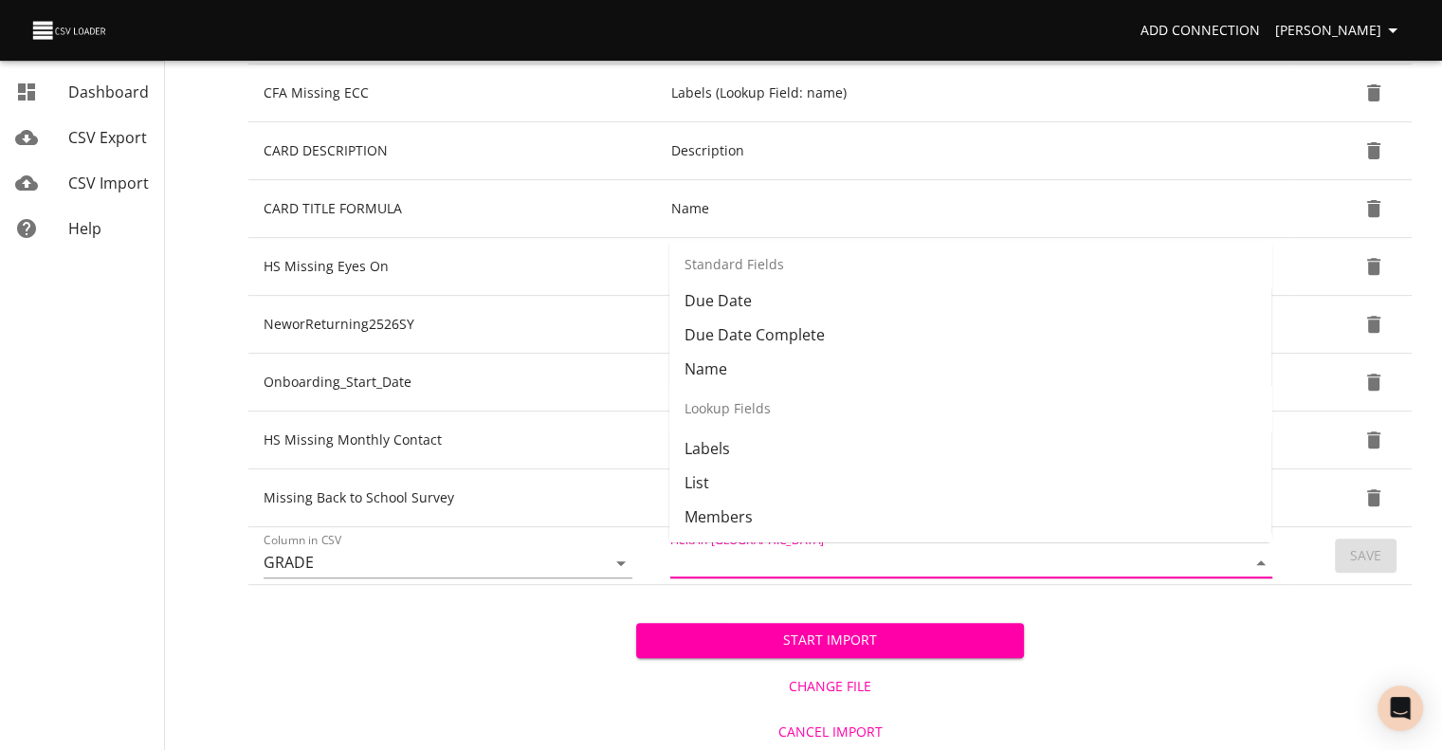
scroll to position [154, 0]
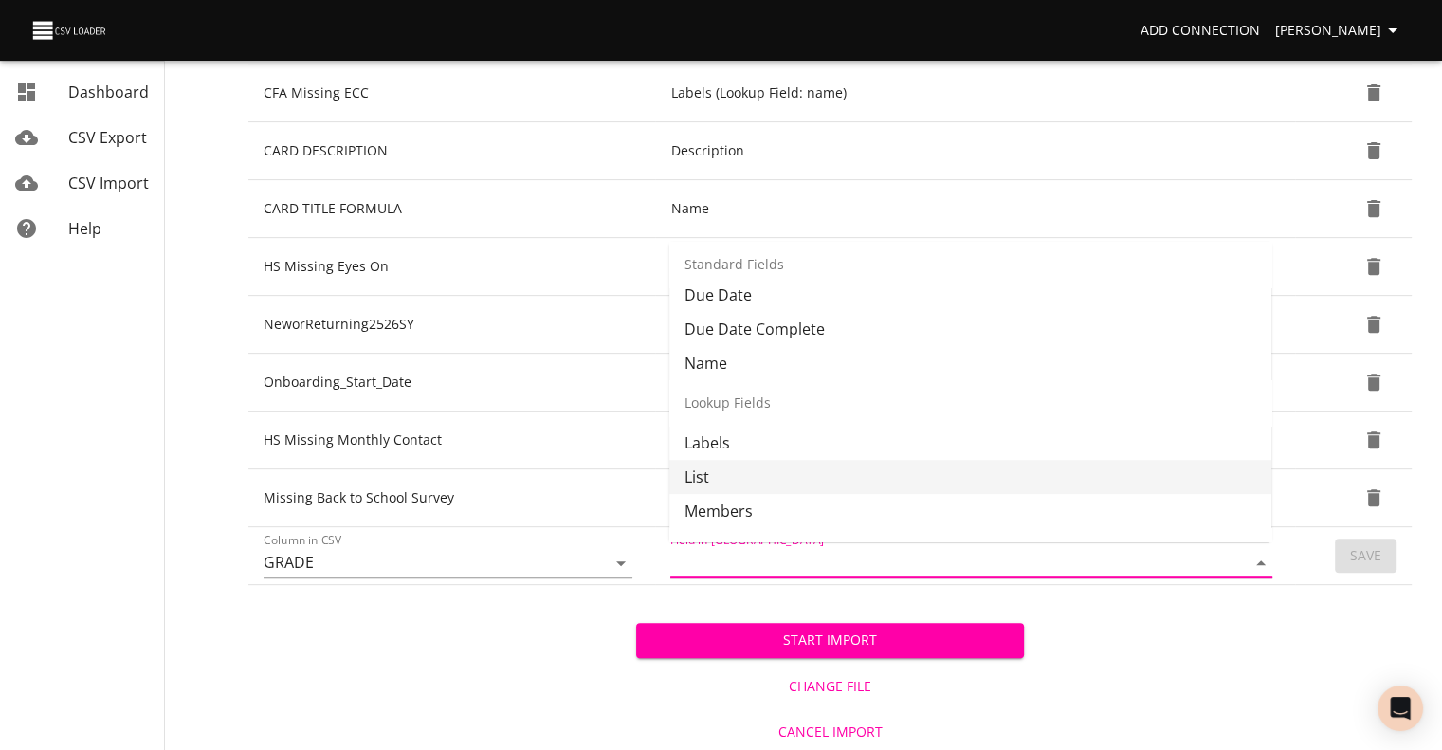
click at [1077, 478] on li "List" at bounding box center [970, 477] width 602 height 34
type input "List"
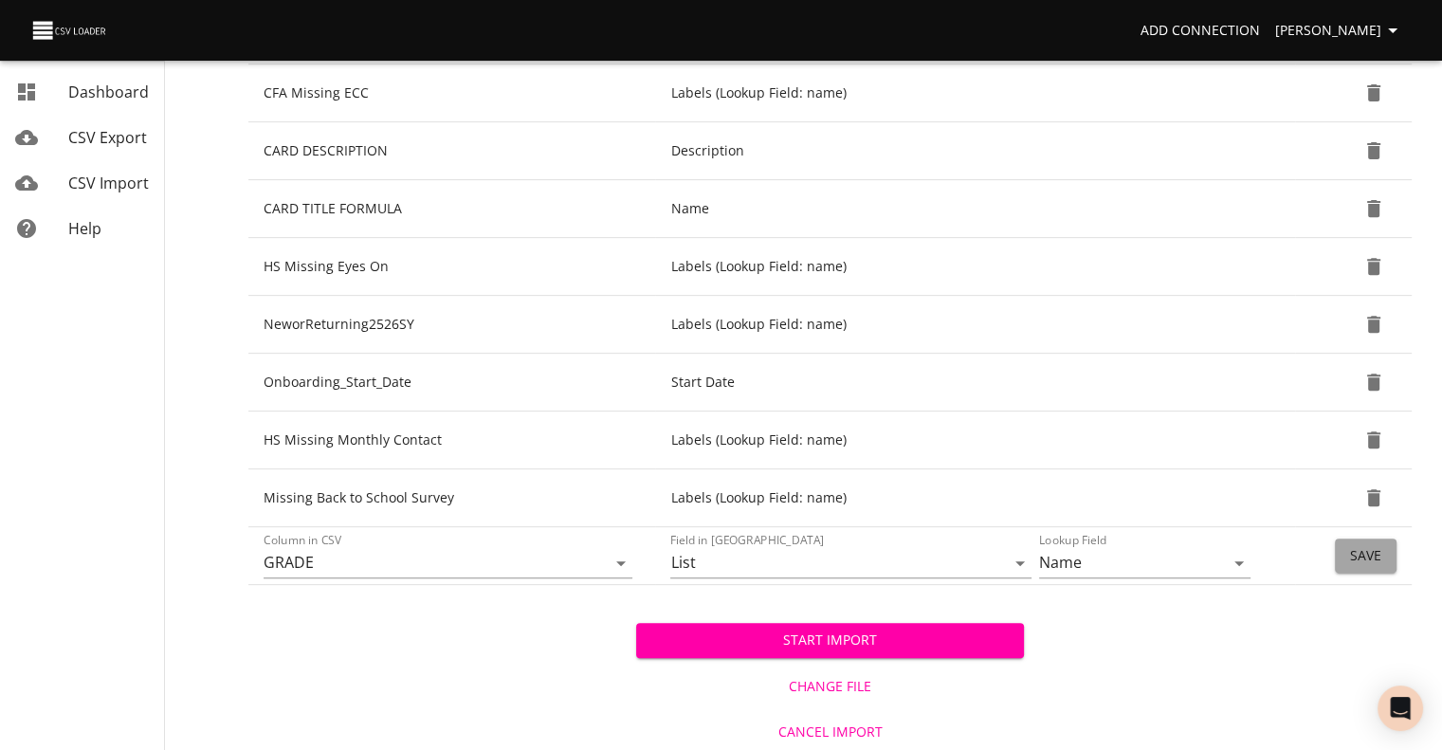
click at [1349, 556] on button "Save" at bounding box center [1366, 555] width 62 height 35
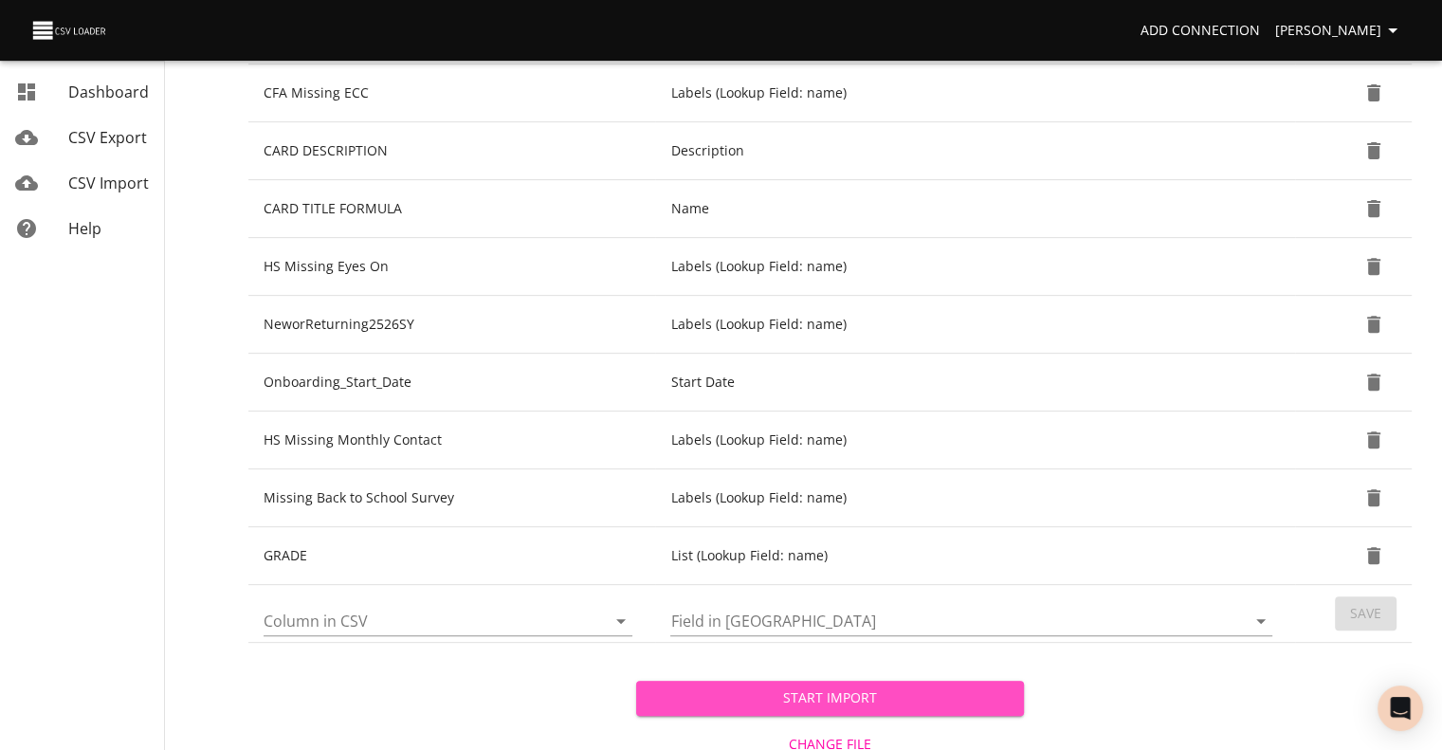
click at [739, 686] on span "Start Import" at bounding box center [829, 698] width 357 height 24
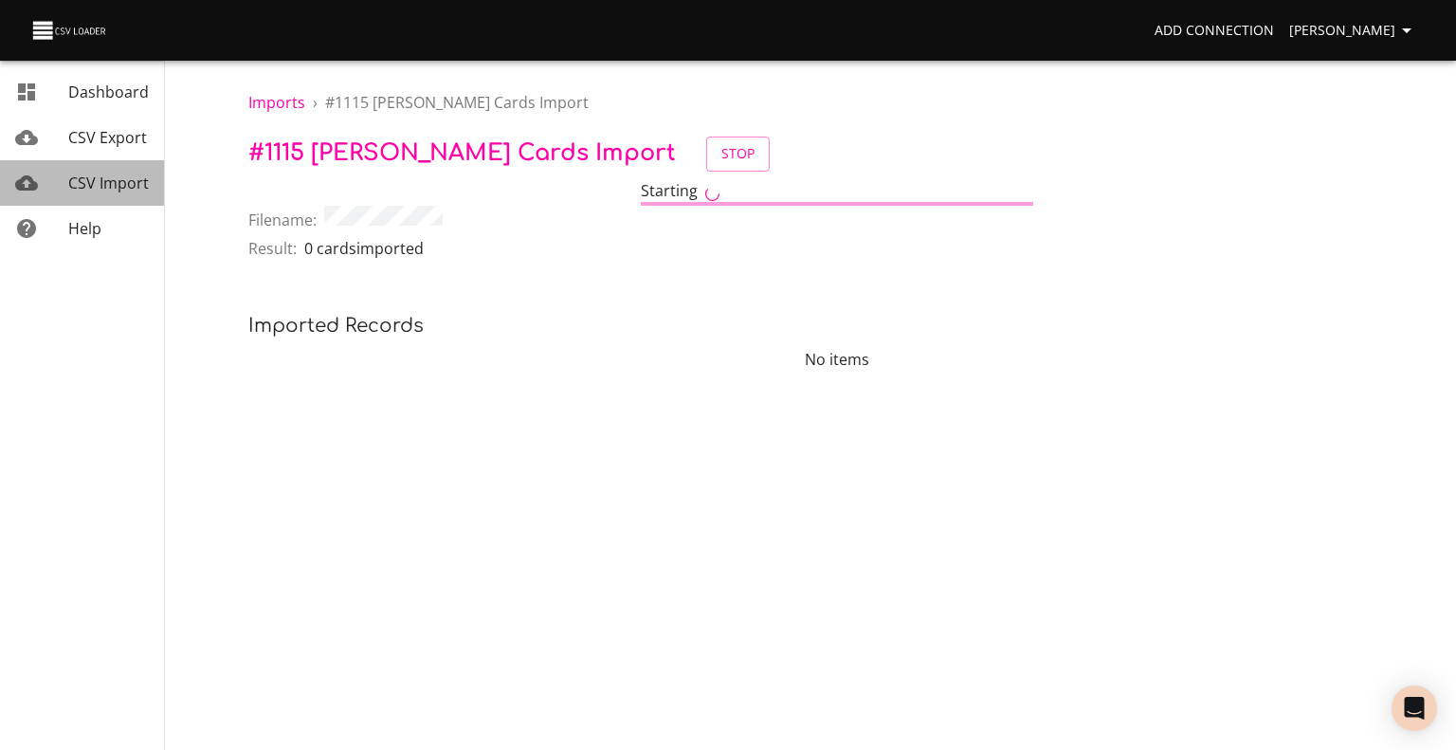
click at [102, 186] on span "CSV Import" at bounding box center [108, 183] width 81 height 21
